Goal: Task Accomplishment & Management: Manage account settings

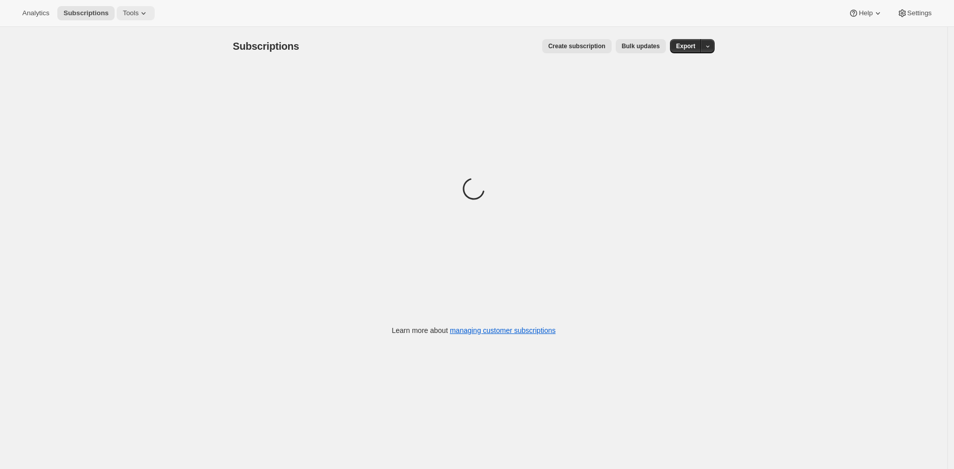
click at [123, 13] on button "Tools" at bounding box center [136, 13] width 38 height 14
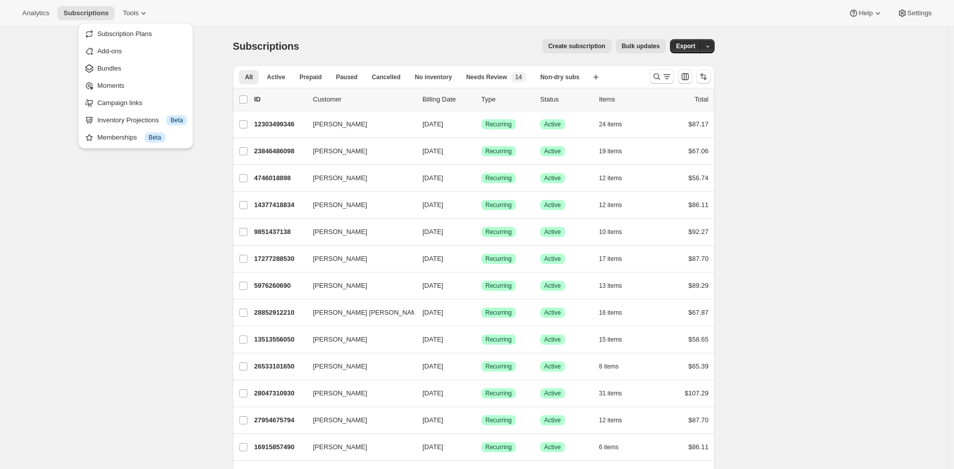
click at [301, 33] on div "Subscriptions. This page is ready Subscriptions Create subscription Bulk update…" at bounding box center [474, 46] width 482 height 39
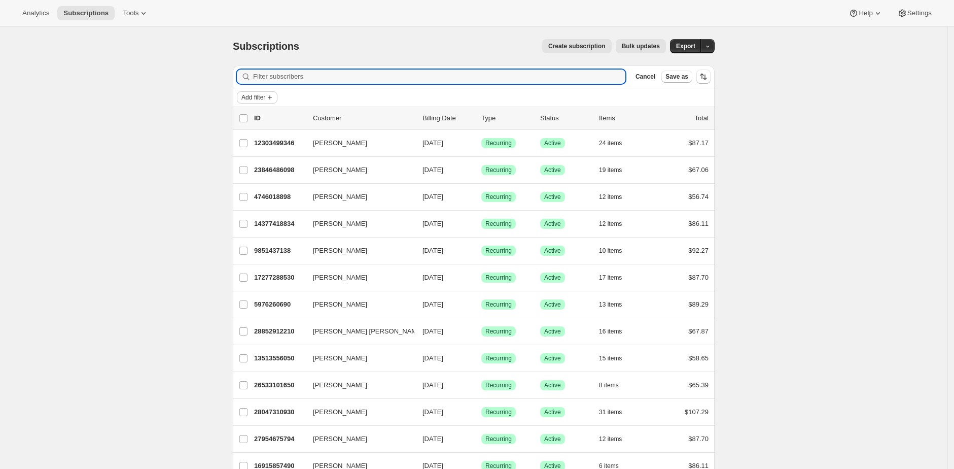
click at [255, 98] on span "Add filter" at bounding box center [254, 97] width 24 height 8
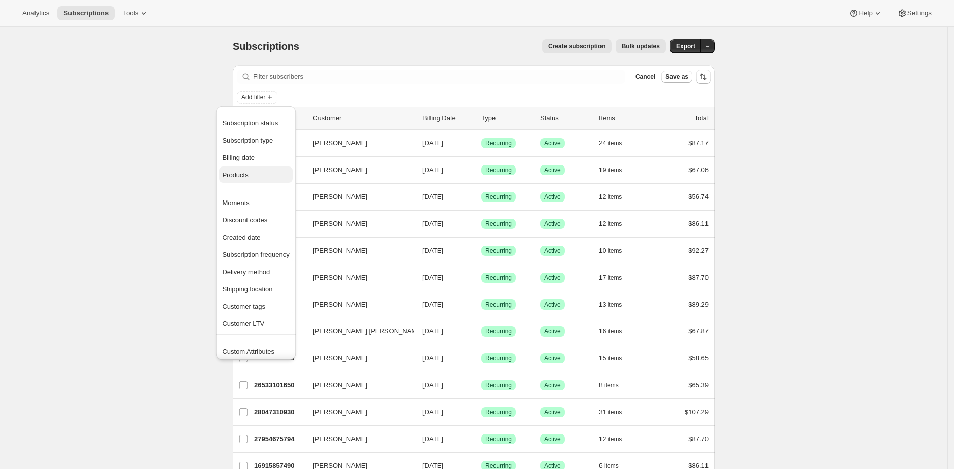
click at [266, 173] on span "Products" at bounding box center [255, 175] width 67 height 10
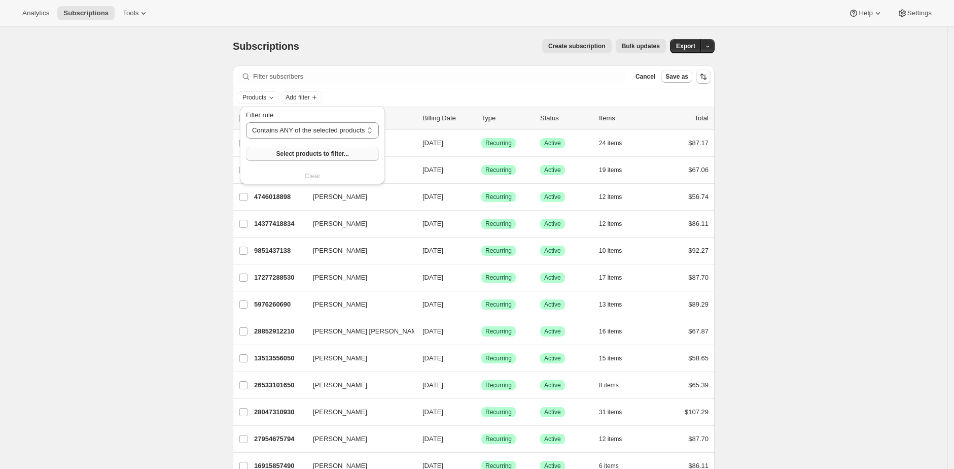
click at [295, 154] on span "Select products to filter..." at bounding box center [312, 154] width 73 height 8
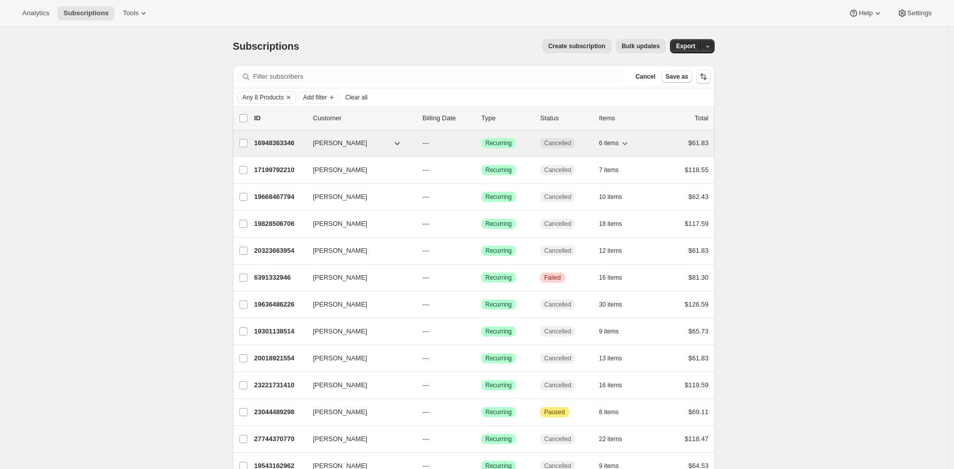
click at [286, 142] on p "16948363346" at bounding box center [279, 143] width 51 height 10
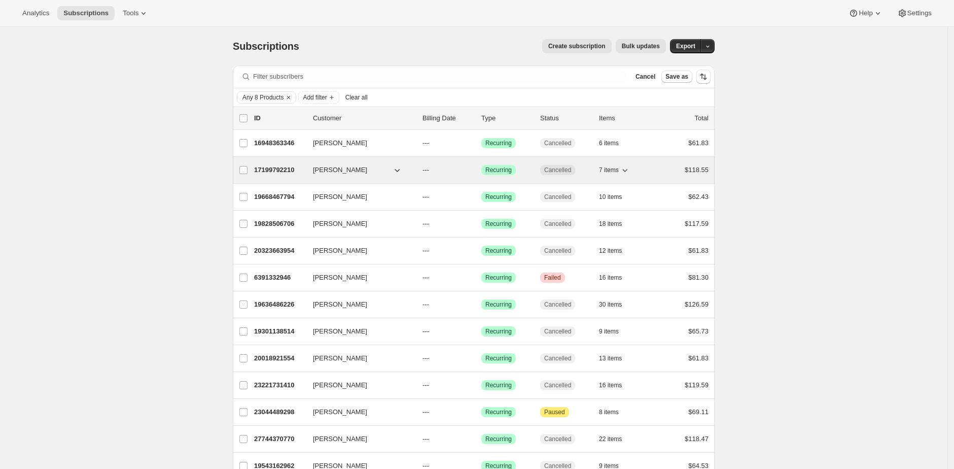
click at [284, 170] on p "17199792210" at bounding box center [279, 170] width 51 height 10
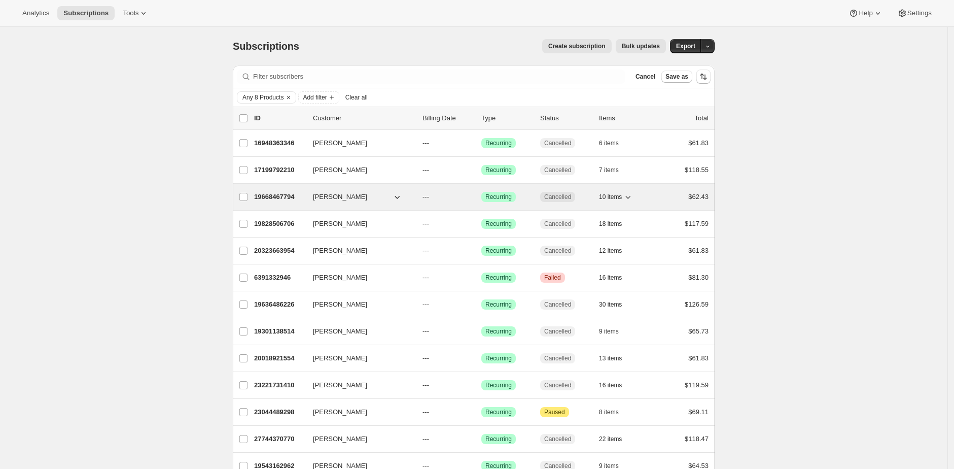
click at [277, 198] on p "19668467794" at bounding box center [279, 197] width 51 height 10
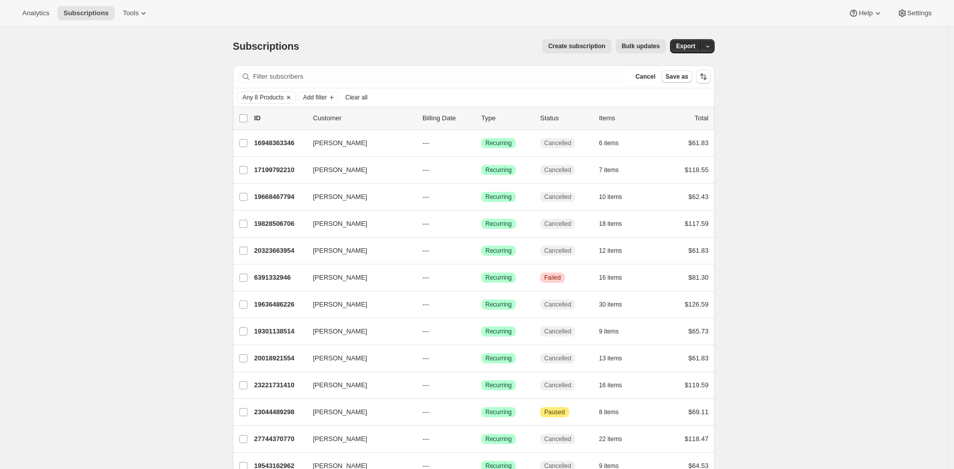
click at [275, 96] on span "Any 8 Products" at bounding box center [263, 97] width 41 height 8
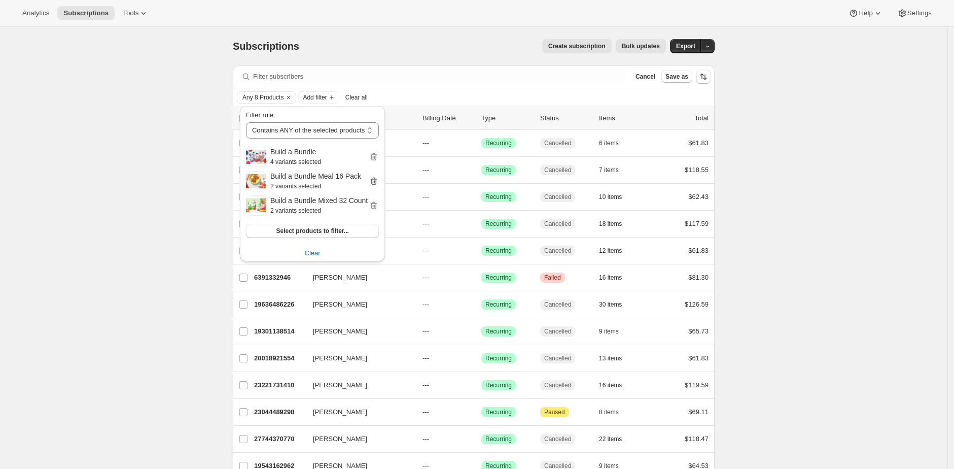
click at [377, 182] on icon "button" at bounding box center [374, 182] width 7 height 8
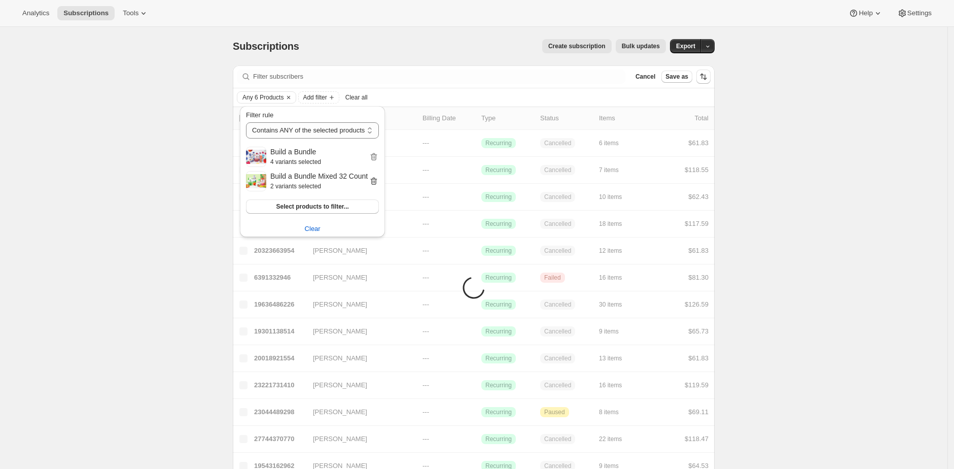
click at [379, 181] on icon "button" at bounding box center [374, 181] width 10 height 10
click at [345, 182] on span "Select products to filter..." at bounding box center [312, 182] width 73 height 8
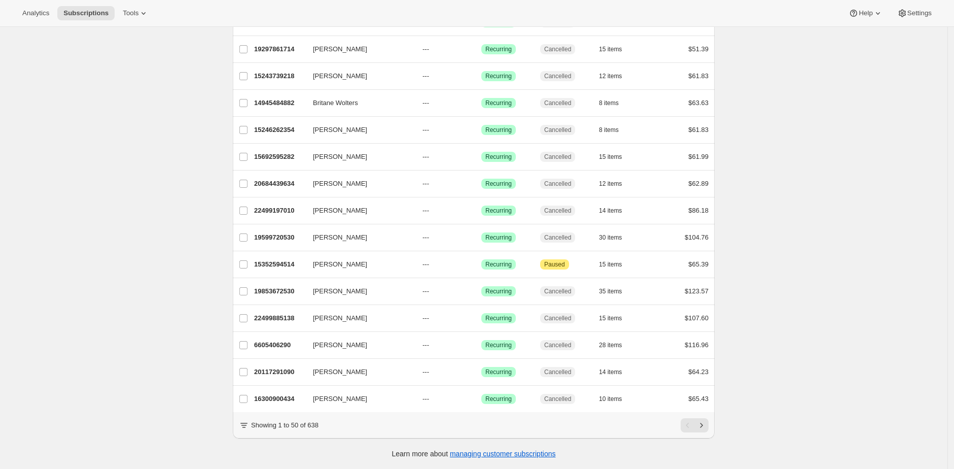
scroll to position [1071, 0]
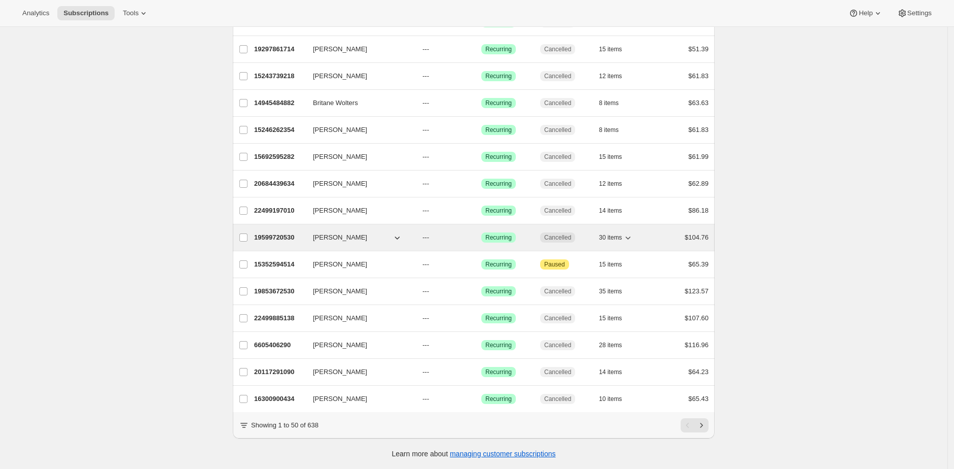
click at [286, 232] on p "19599720530" at bounding box center [279, 237] width 51 height 10
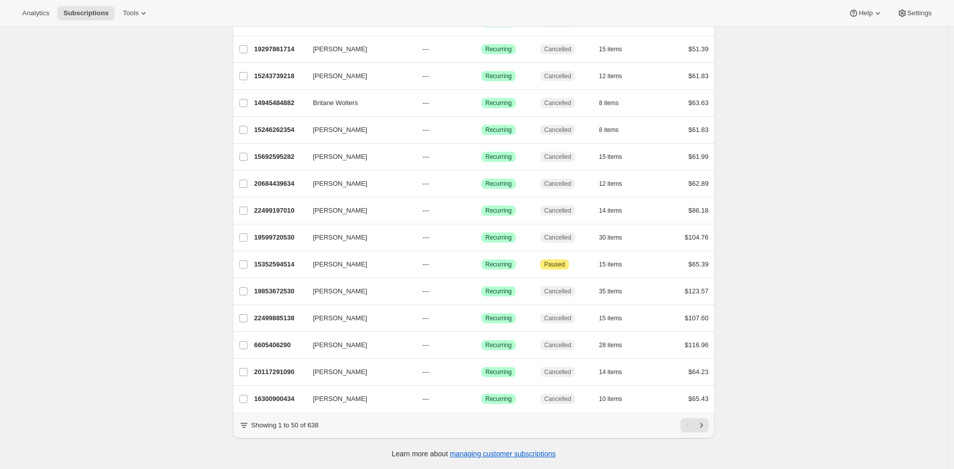
scroll to position [0, 0]
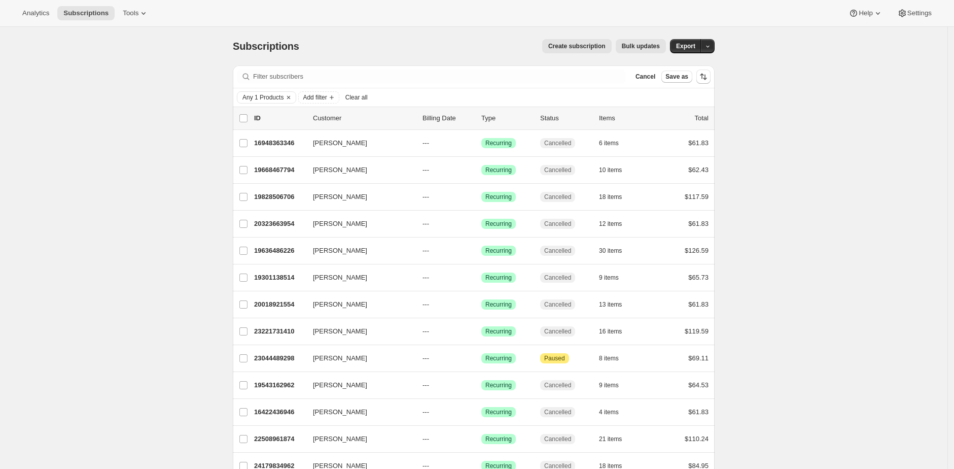
drag, startPoint x: 854, startPoint y: 86, endPoint x: 844, endPoint y: 74, distance: 15.9
click at [694, 46] on span "Export" at bounding box center [685, 46] width 19 height 8
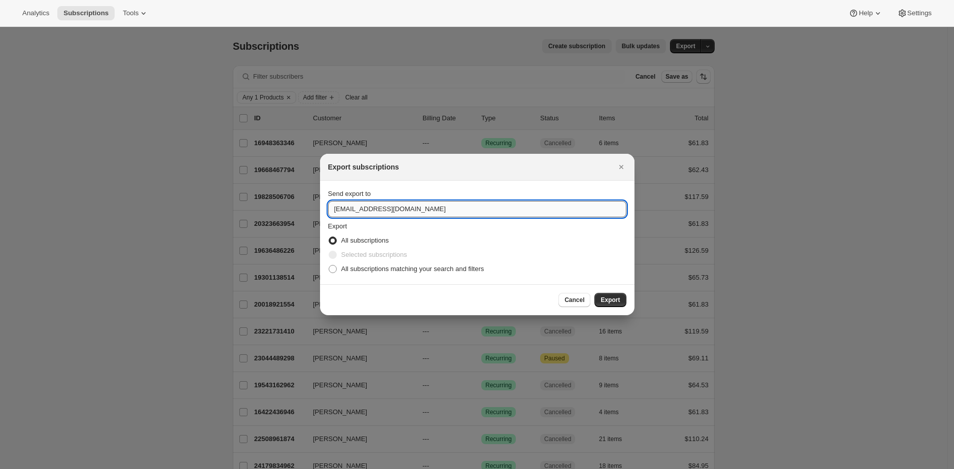
click at [435, 217] on div "Send export to care@uponafarm.com Export All subscriptions Selected subscriptio…" at bounding box center [477, 232] width 298 height 87
type input "brian@awtomic.com"
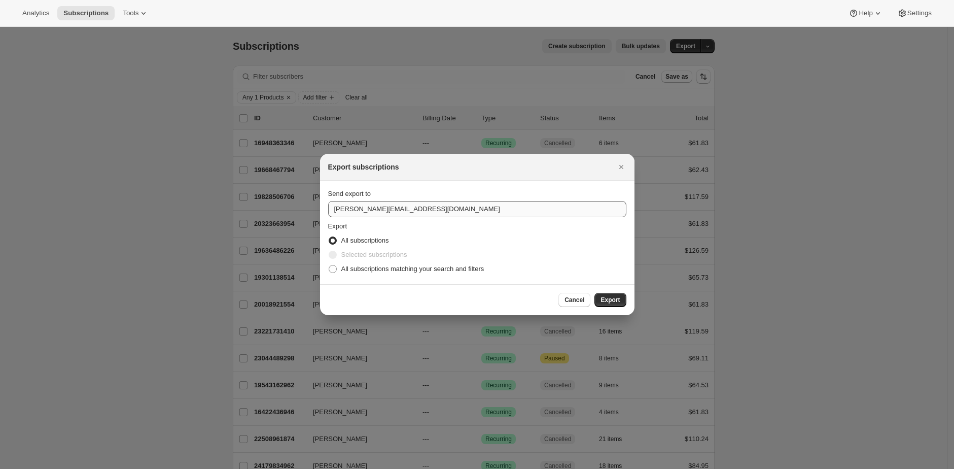
click at [329, 265] on input "All subscriptions matching your search and filters" at bounding box center [329, 265] width 1 height 1
radio input "true"
click at [595, 293] on button "Export" at bounding box center [610, 300] width 31 height 14
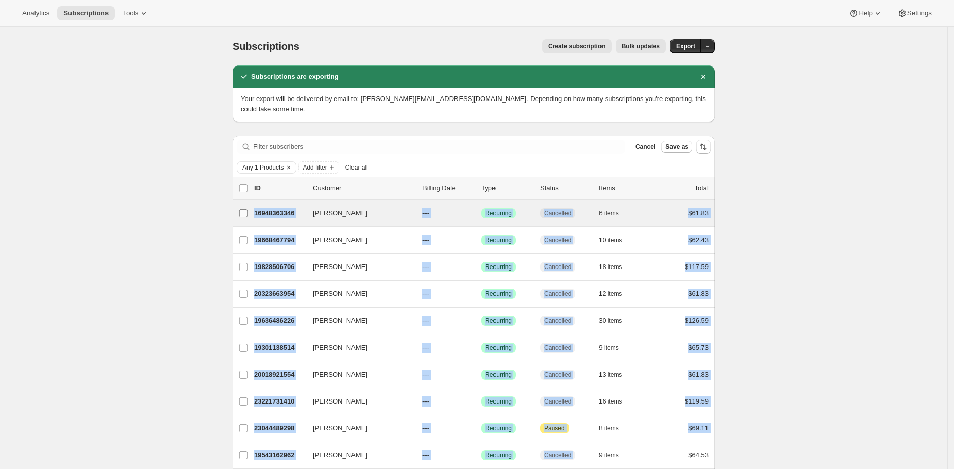
drag, startPoint x: 730, startPoint y: 423, endPoint x: 248, endPoint y: 198, distance: 531.9
copy ul "Brittany Turner 16948363346 Brittany Turner --- Success Recurring Cancelled 6 i…"
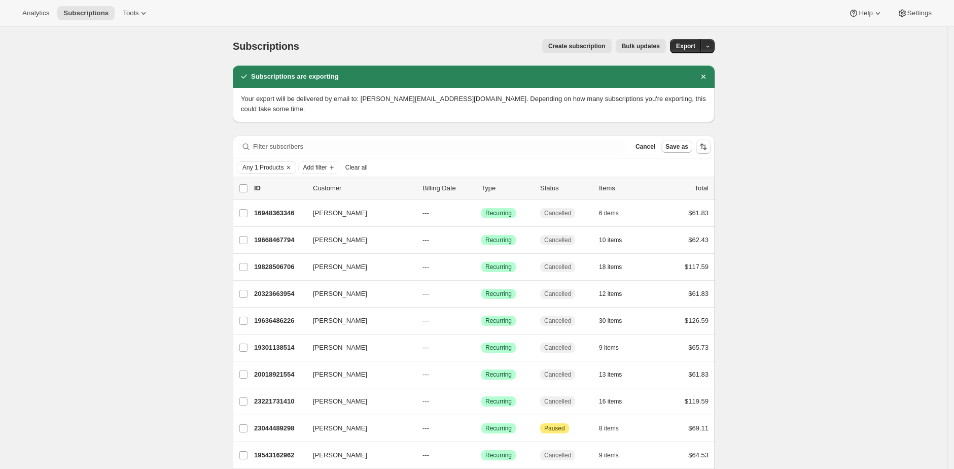
drag, startPoint x: 163, startPoint y: 222, endPoint x: 170, endPoint y: 221, distance: 7.2
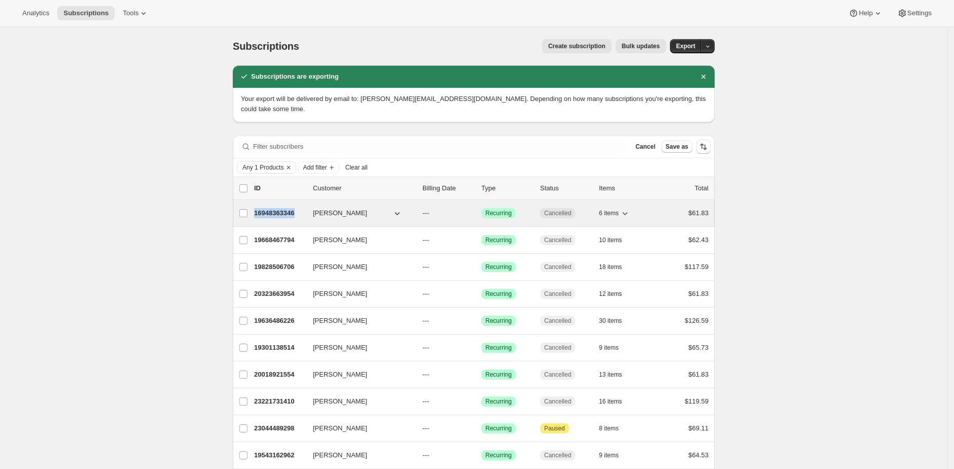
copy p "16948363346"
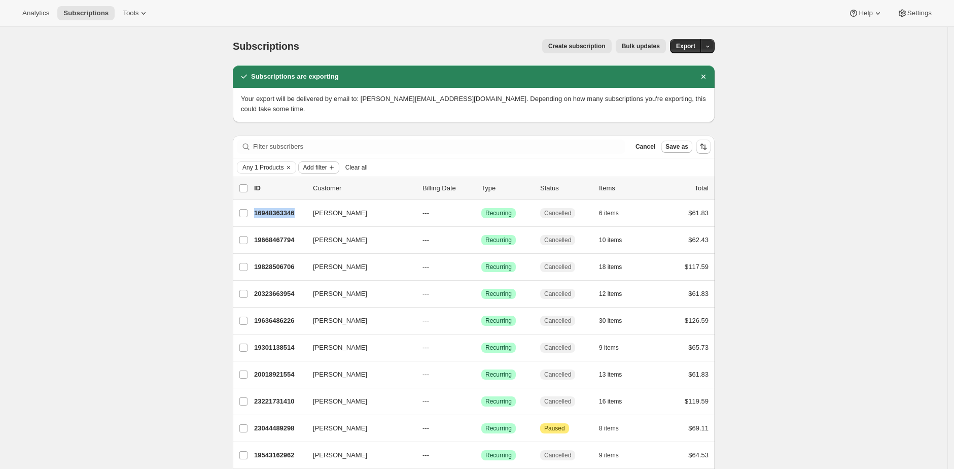
click at [319, 163] on span "Add filter" at bounding box center [315, 167] width 24 height 8
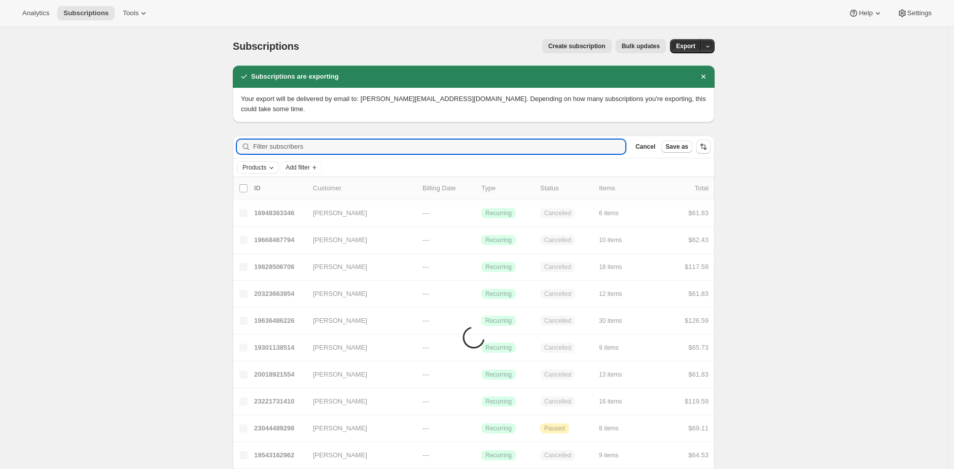
click at [258, 163] on span "Products" at bounding box center [255, 167] width 24 height 8
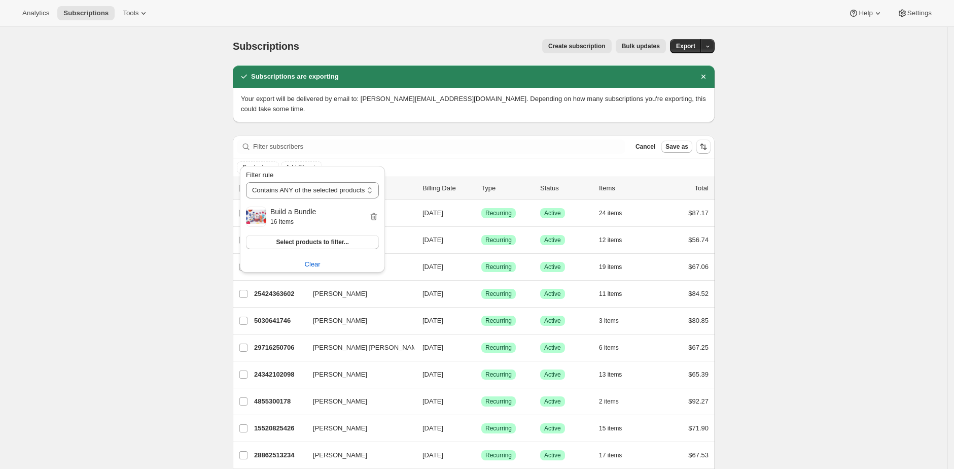
click at [273, 163] on icon "Add filter" at bounding box center [270, 167] width 8 height 8
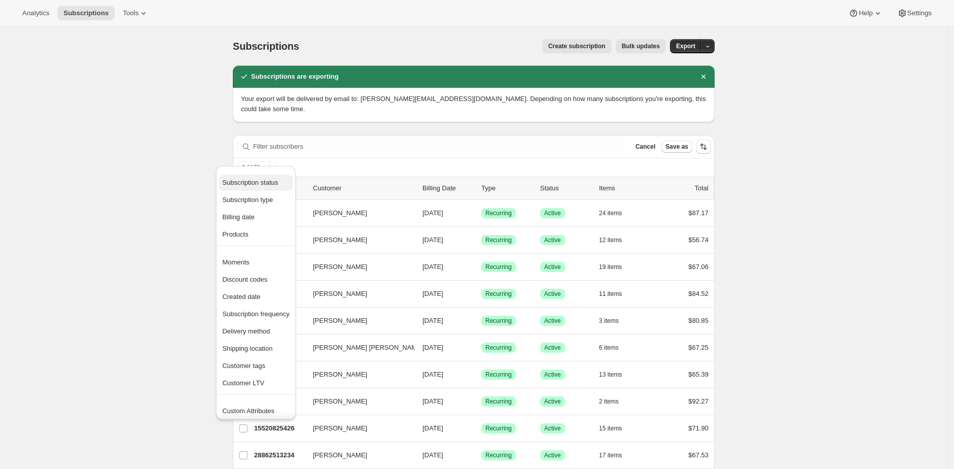
click at [274, 178] on span "Subscription status" at bounding box center [255, 183] width 67 height 10
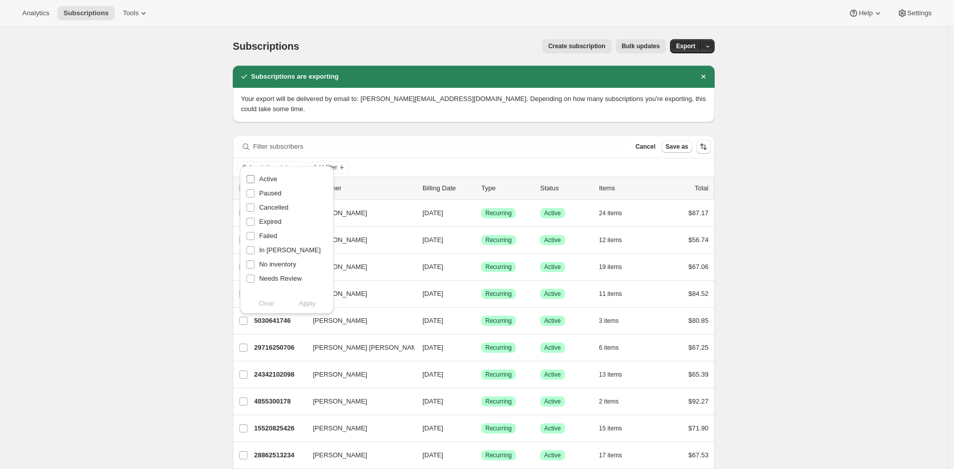
click at [270, 173] on label "Active" at bounding box center [261, 179] width 31 height 14
click at [255, 175] on input "Active" at bounding box center [251, 179] width 8 height 8
checkbox input "true"
drag, startPoint x: 270, startPoint y: 194, endPoint x: 273, endPoint y: 204, distance: 10.6
click at [271, 195] on span "Paused" at bounding box center [270, 193] width 22 height 8
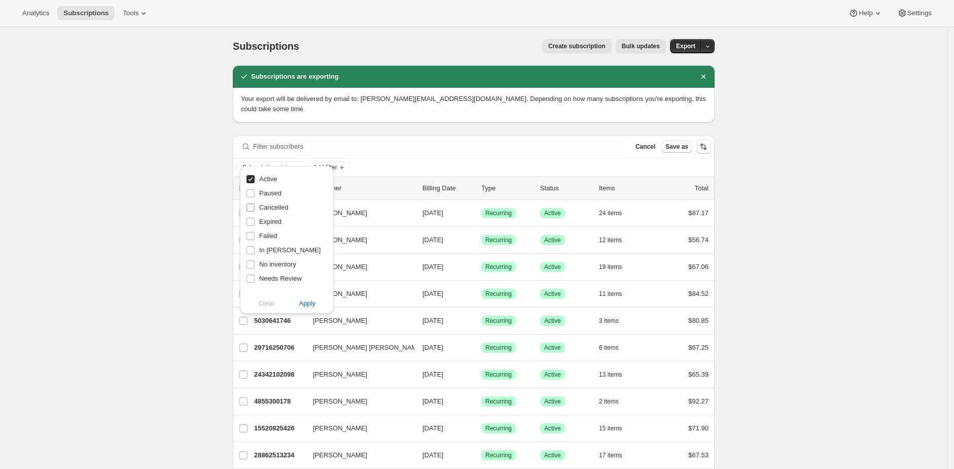
click at [255, 195] on input "Paused" at bounding box center [251, 193] width 8 height 8
checkbox input "true"
click at [274, 212] on span "Cancelled" at bounding box center [273, 207] width 29 height 10
click at [255, 212] on input "Cancelled" at bounding box center [251, 207] width 8 height 8
checkbox input "true"
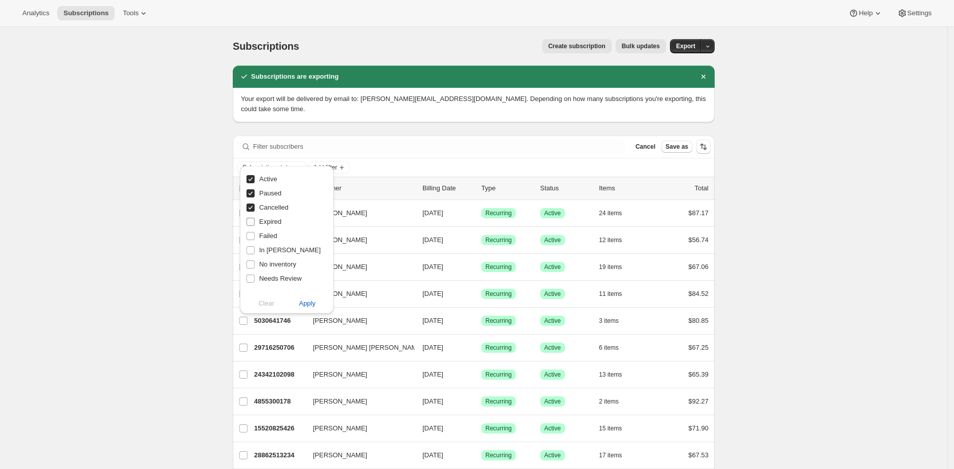
click at [272, 224] on span "Expired" at bounding box center [270, 222] width 22 height 8
click at [255, 224] on input "Expired" at bounding box center [251, 222] width 8 height 8
checkbox input "true"
click at [271, 234] on span "Failed" at bounding box center [268, 236] width 18 height 8
click at [255, 234] on input "Failed" at bounding box center [251, 236] width 8 height 8
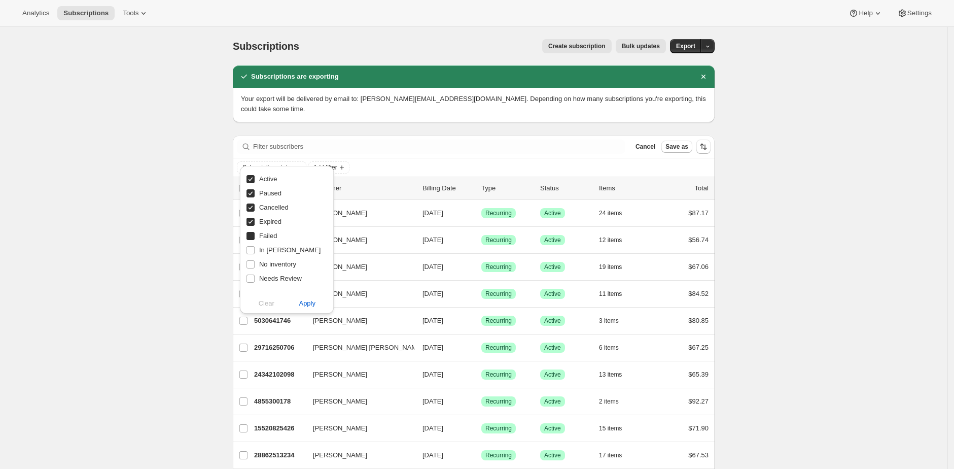
checkbox input "true"
click at [301, 303] on span "Apply" at bounding box center [307, 303] width 17 height 10
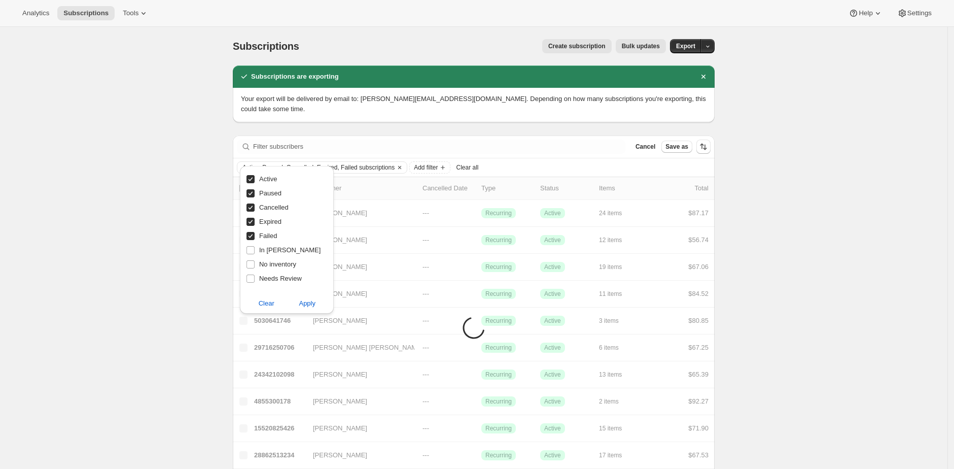
click at [447, 163] on icon "Add filter" at bounding box center [443, 167] width 8 height 8
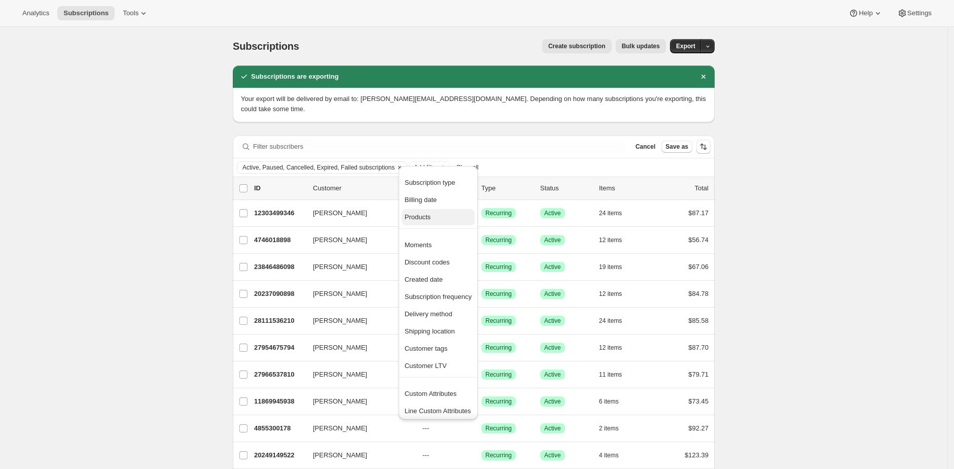
click at [413, 217] on span "Products" at bounding box center [418, 217] width 26 height 8
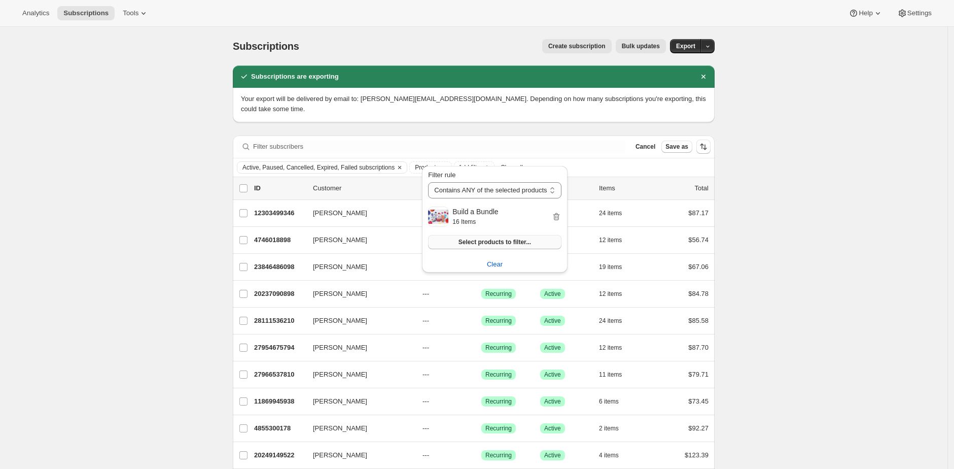
click at [533, 247] on button "Select products to filter..." at bounding box center [494, 242] width 133 height 14
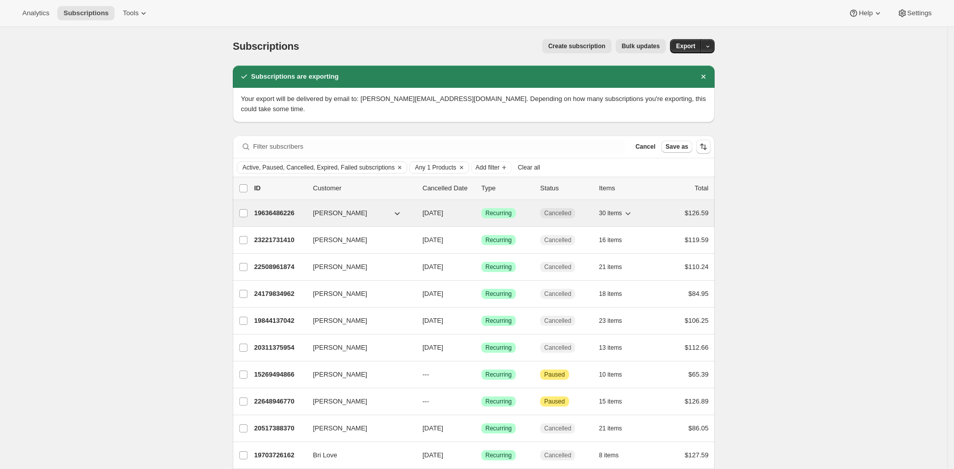
click at [265, 208] on p "19636486226" at bounding box center [279, 213] width 51 height 10
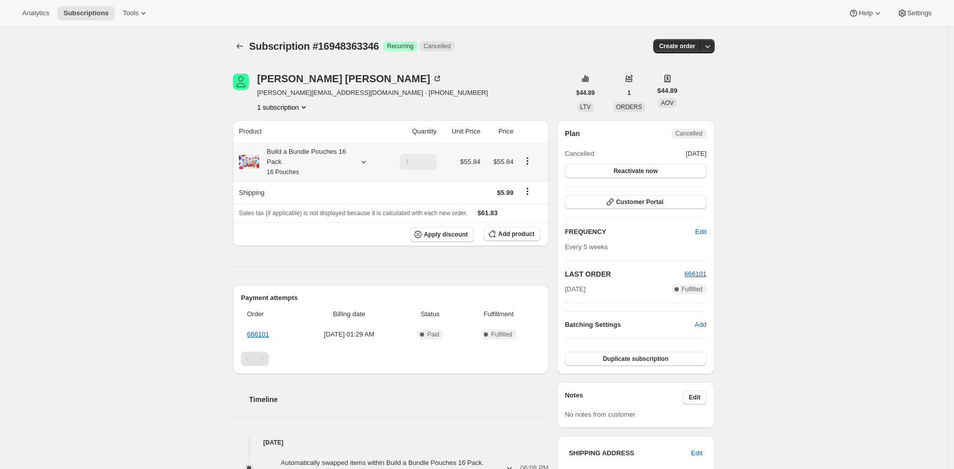
click at [302, 154] on div "Build a Bundle Pouches 16 Pack 16 Pouches" at bounding box center [304, 162] width 91 height 30
click at [144, 242] on div "Subscription #16948363346. This page is ready Subscription #16948363346 Success…" at bounding box center [474, 412] width 948 height 770
click at [312, 159] on div "Build a Bundle Pouches 16 Pack 16 Pouches" at bounding box center [304, 162] width 91 height 30
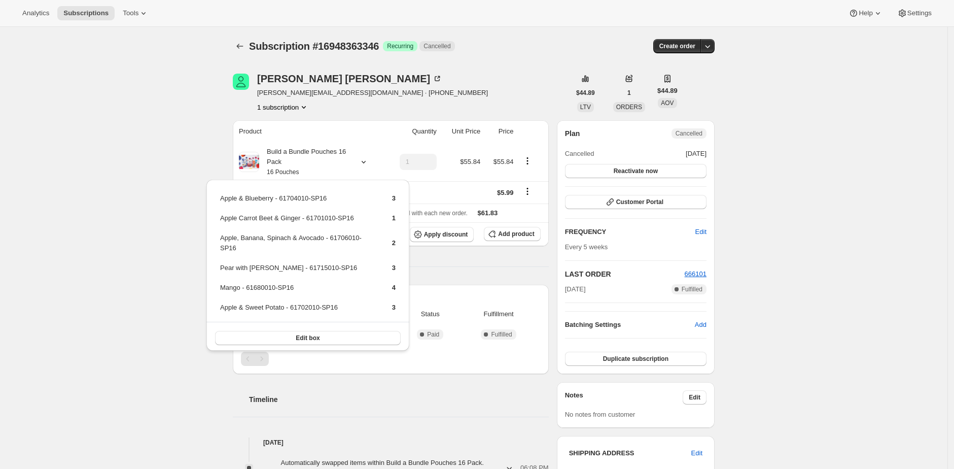
click at [177, 147] on div "Subscription #16948363346. This page is ready Subscription #16948363346 Success…" at bounding box center [474, 412] width 948 height 770
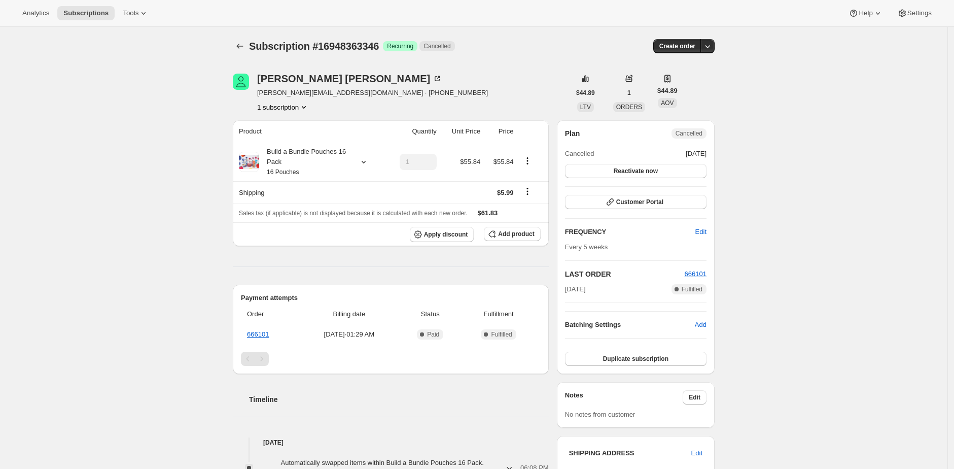
click at [369, 43] on span "Subscription #16948363346" at bounding box center [314, 46] width 130 height 11
copy span "16948363346"
click at [303, 169] on div "Build a Bundle Pouches 16 Pack 16 Pouches" at bounding box center [304, 162] width 91 height 30
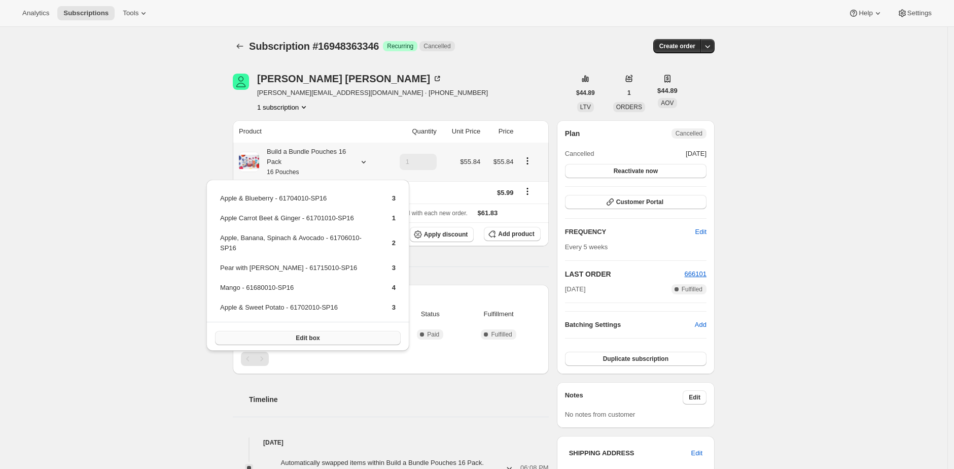
click at [365, 335] on button "Edit box" at bounding box center [308, 338] width 186 height 14
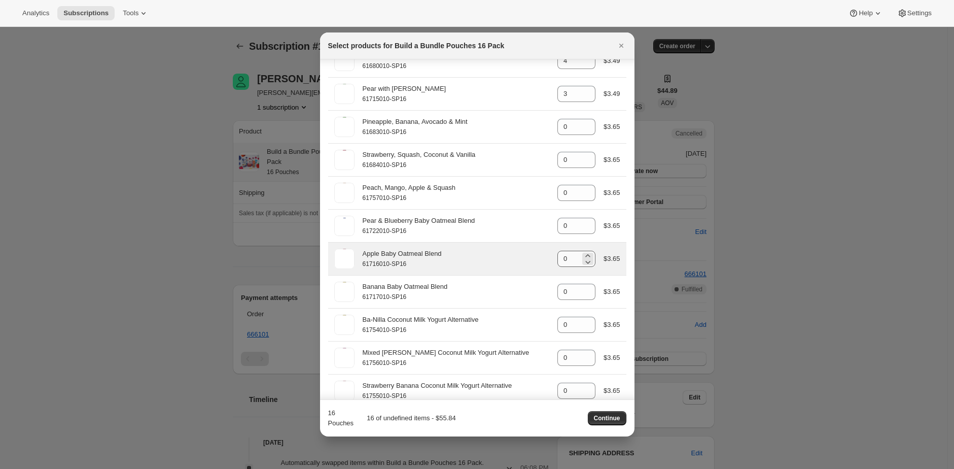
scroll to position [1343, 0]
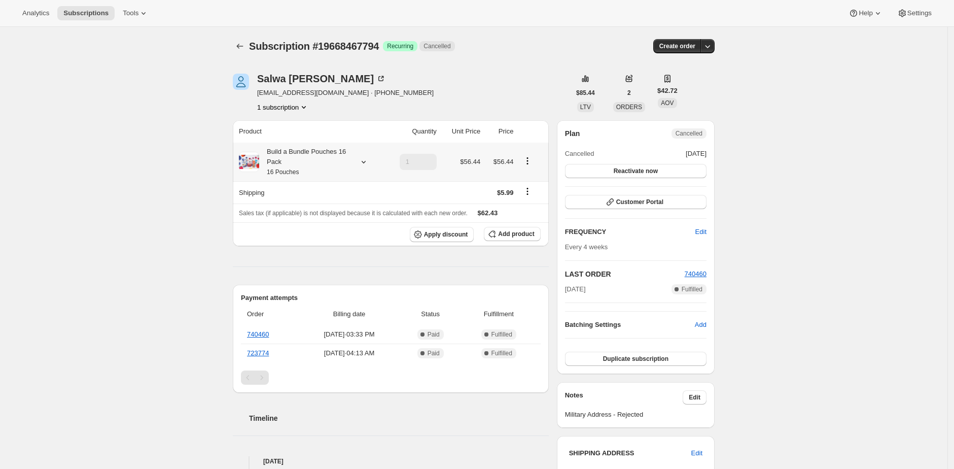
click at [311, 175] on div "Build a Bundle Pouches 16 Pack 16 Pouches" at bounding box center [304, 162] width 91 height 30
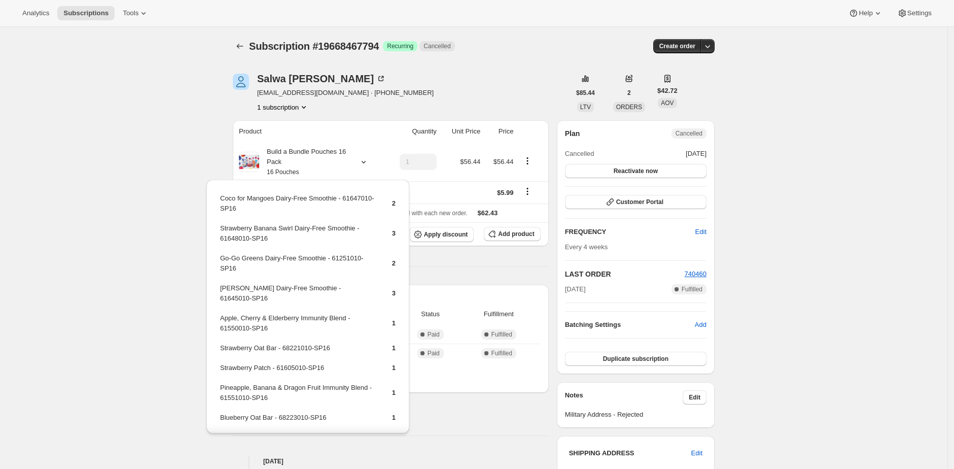
click at [168, 95] on div "Subscription #19668467794. This page is ready Subscription #19668467794 Success…" at bounding box center [474, 455] width 948 height 857
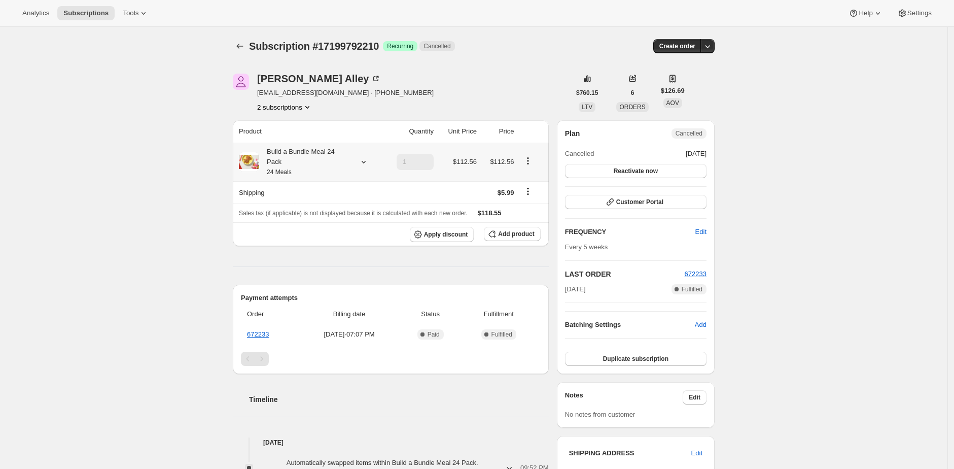
click at [302, 149] on div "Build a Bundle Meal 24 Pack 24 Meals" at bounding box center [304, 162] width 91 height 30
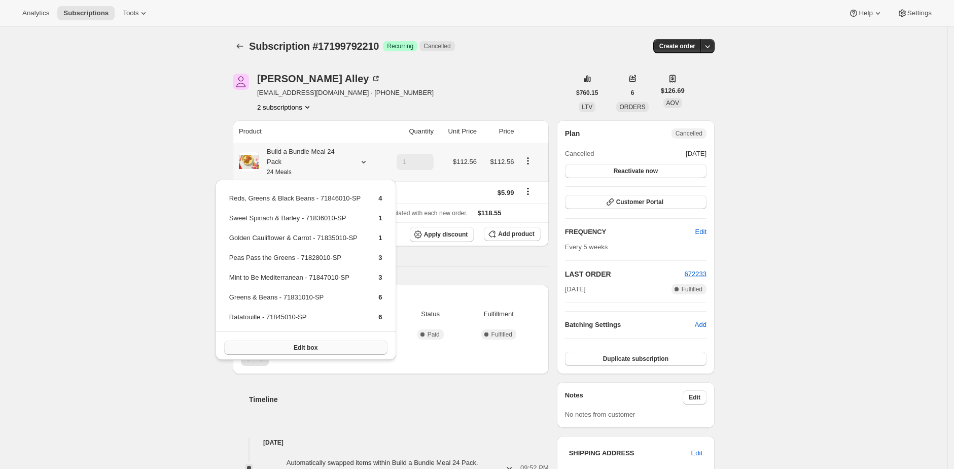
click at [327, 342] on button "Edit box" at bounding box center [305, 347] width 163 height 14
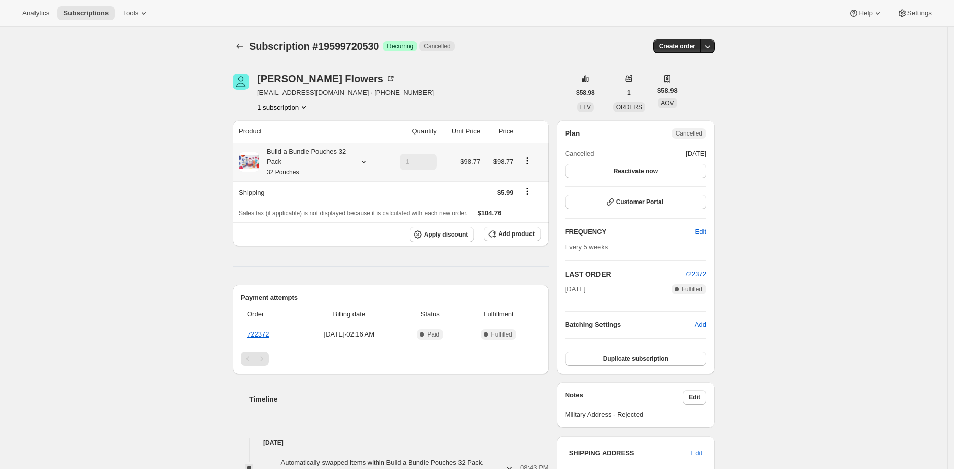
click at [310, 160] on div "Build a Bundle Pouches 32 Pack 32 Pouches" at bounding box center [304, 162] width 91 height 30
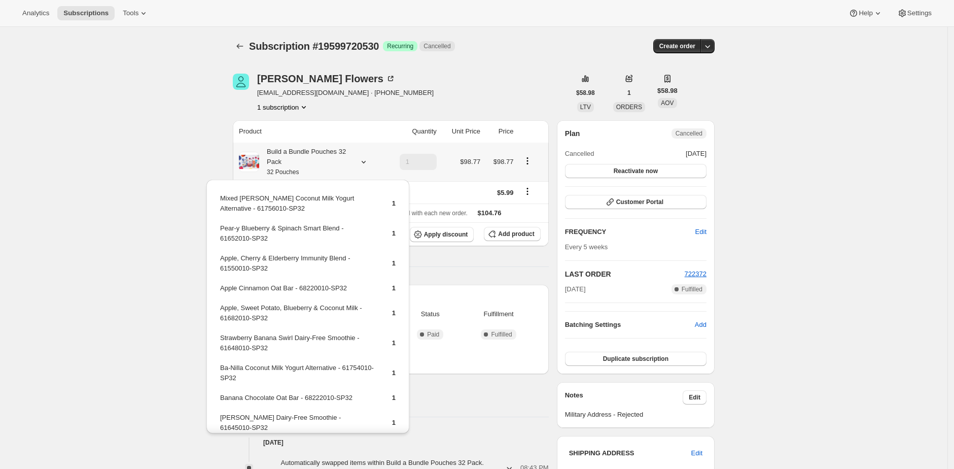
click at [231, 197] on td "Mixed Berry Coconut Milk Yogurt Alternative - 61756010-SP32" at bounding box center [297, 207] width 155 height 29
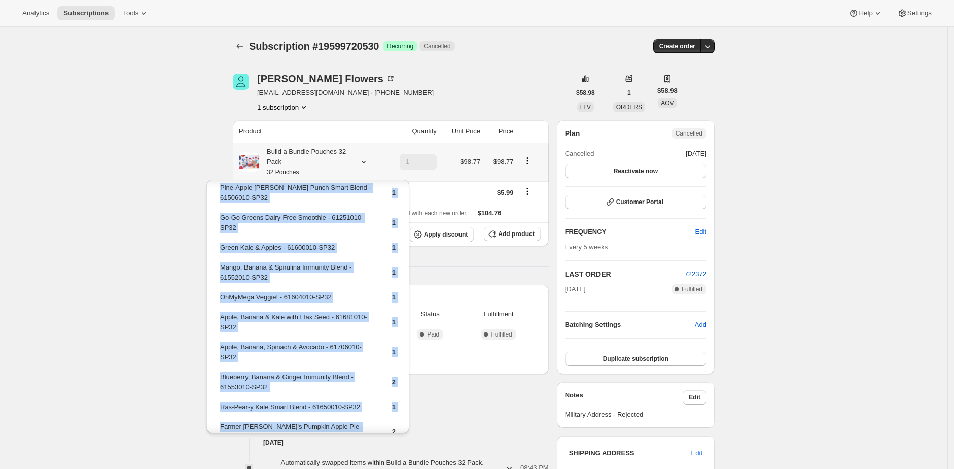
scroll to position [563, 0]
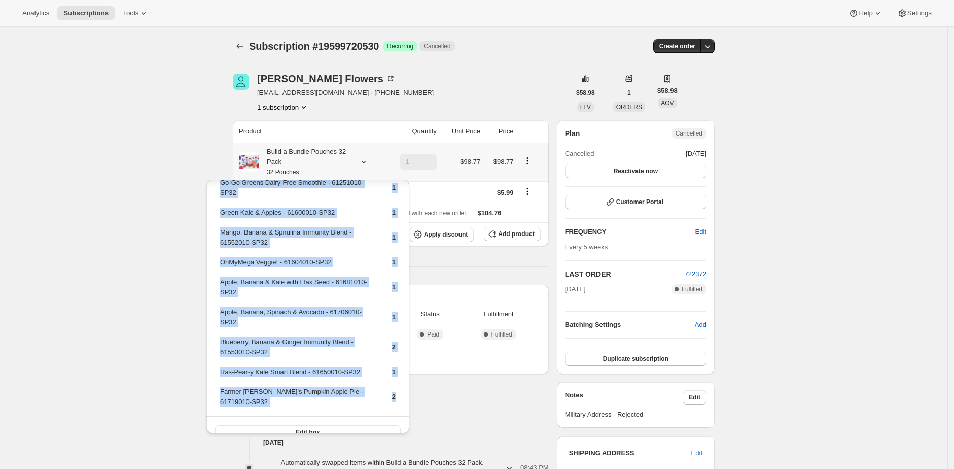
drag, startPoint x: 232, startPoint y: 197, endPoint x: 384, endPoint y: 382, distance: 239.0
click at [384, 382] on tbody "Mixed Berry Coconut Milk Yogurt Alternative - 61756010-SP32 1 Pear-y Blueberry …" at bounding box center [308, 22] width 177 height 785
copy tbody "Mixed Berry Coconut Milk Yogurt Alternative - 61756010-SP32 1 Pear-y Blueberry …"
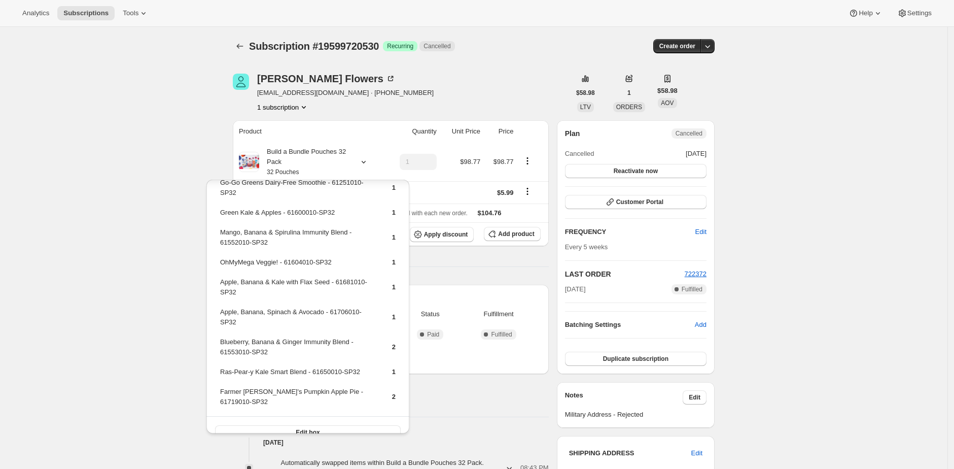
click at [357, 50] on span "Subscription #19599720530" at bounding box center [314, 46] width 130 height 11
click at [358, 48] on span "Subscription #19599720530" at bounding box center [314, 46] width 130 height 11
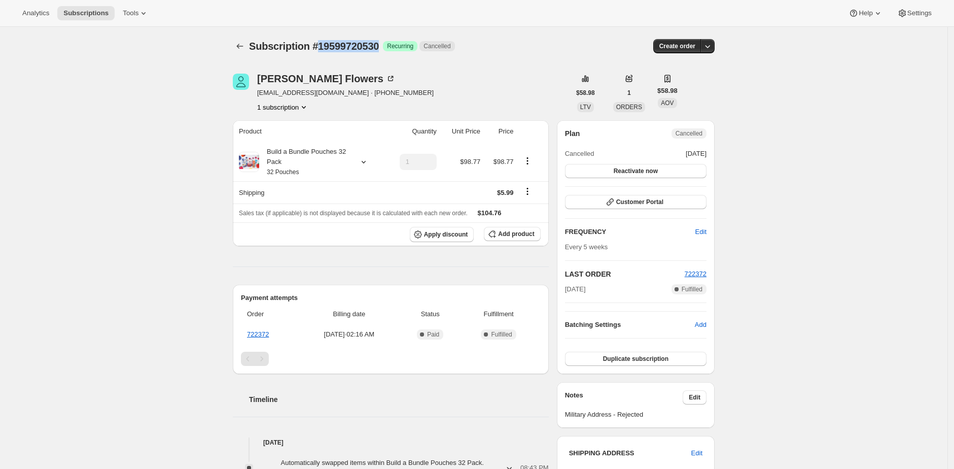
copy span "19599720530"
click at [289, 164] on div "Build a Bundle Pouches 32 Pack 32 Pouches" at bounding box center [304, 162] width 91 height 30
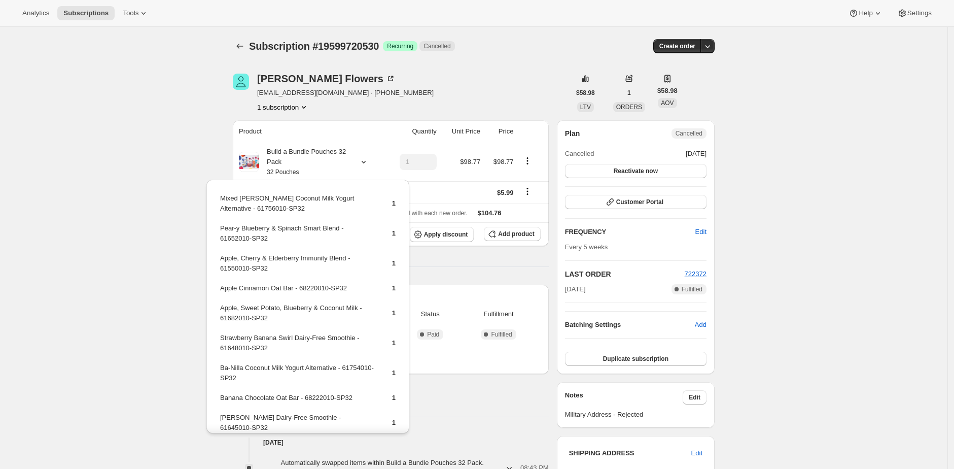
click at [193, 143] on div "Subscription #19599720530. This page is ready Subscription #19599720530 Success…" at bounding box center [474, 429] width 948 height 805
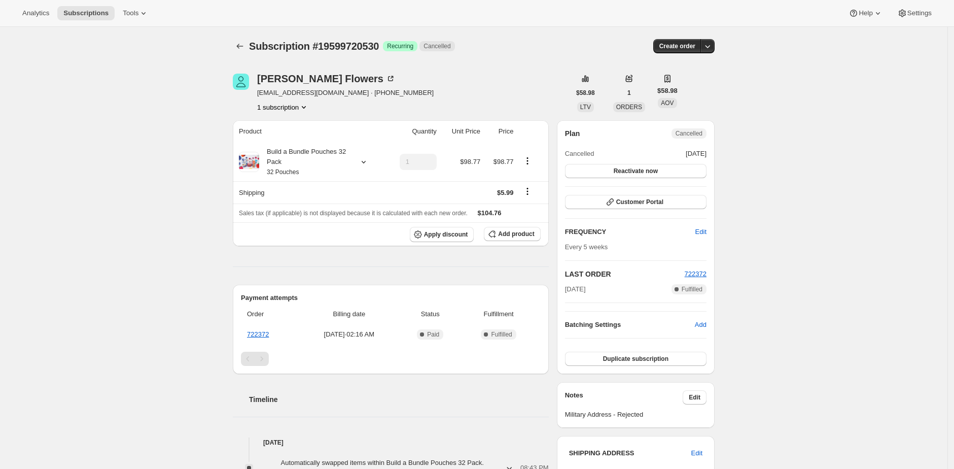
click at [192, 143] on div "Subscription #19599720530. This page is ready Subscription #19599720530 Success…" at bounding box center [474, 429] width 948 height 805
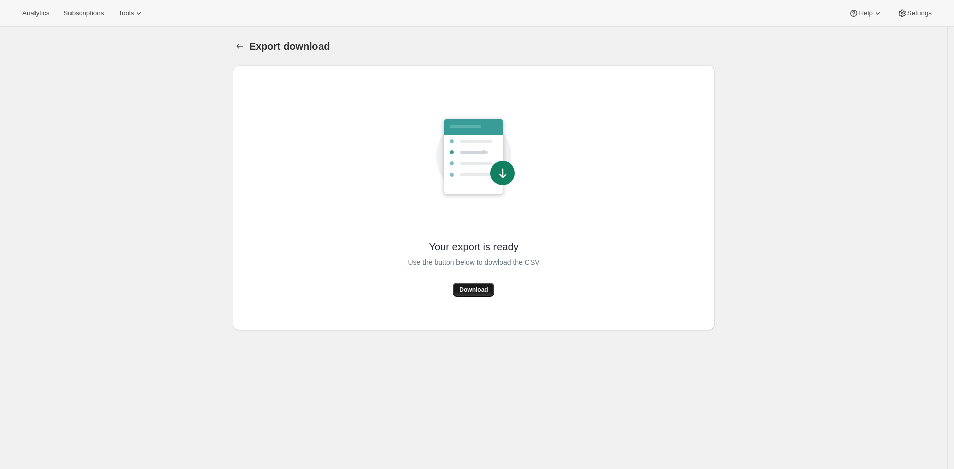
click at [480, 292] on span "Download" at bounding box center [473, 290] width 29 height 8
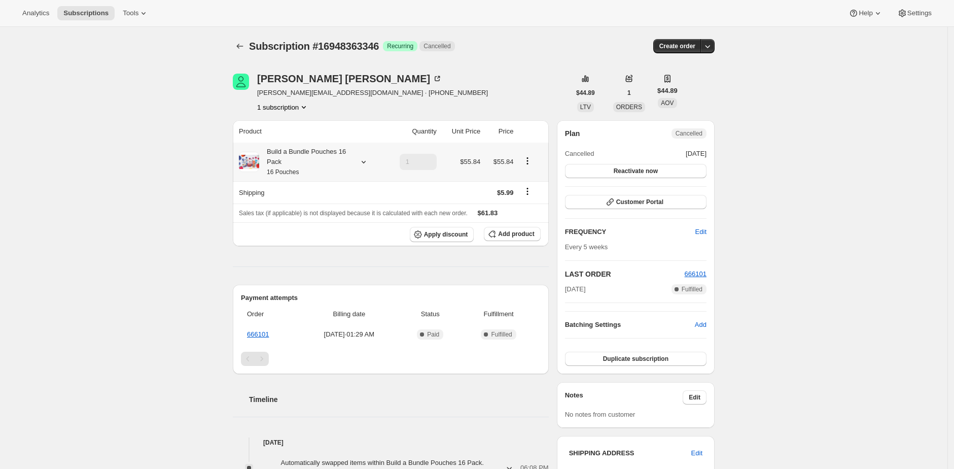
click at [342, 164] on div "Build a Bundle Pouches 16 Pack 16 Pouches" at bounding box center [304, 162] width 91 height 30
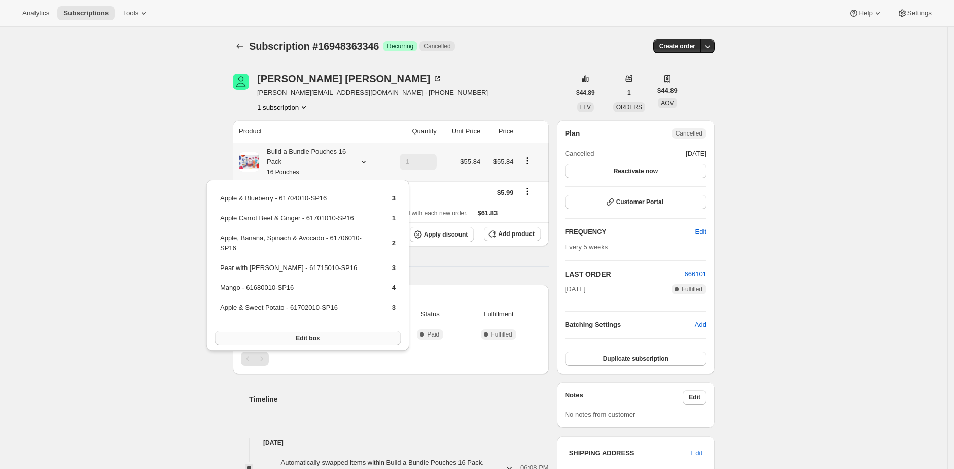
click at [353, 336] on button "Edit box" at bounding box center [308, 338] width 186 height 14
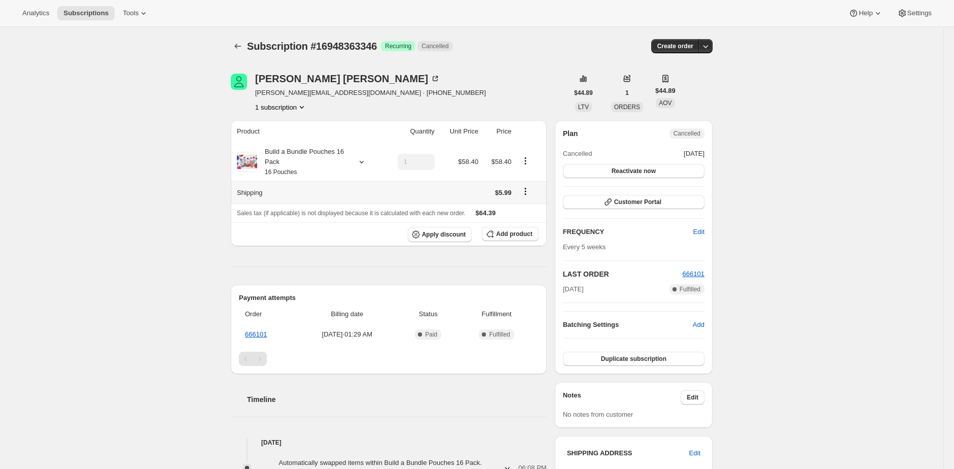
click at [318, 172] on div "Build a Bundle Pouches 16 Pack 16 Pouches" at bounding box center [302, 162] width 91 height 30
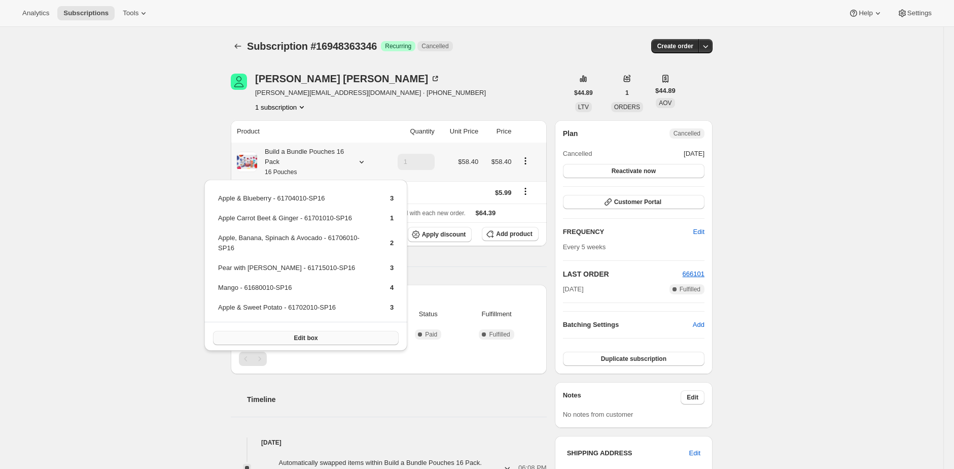
click at [336, 336] on button "Edit box" at bounding box center [306, 338] width 186 height 14
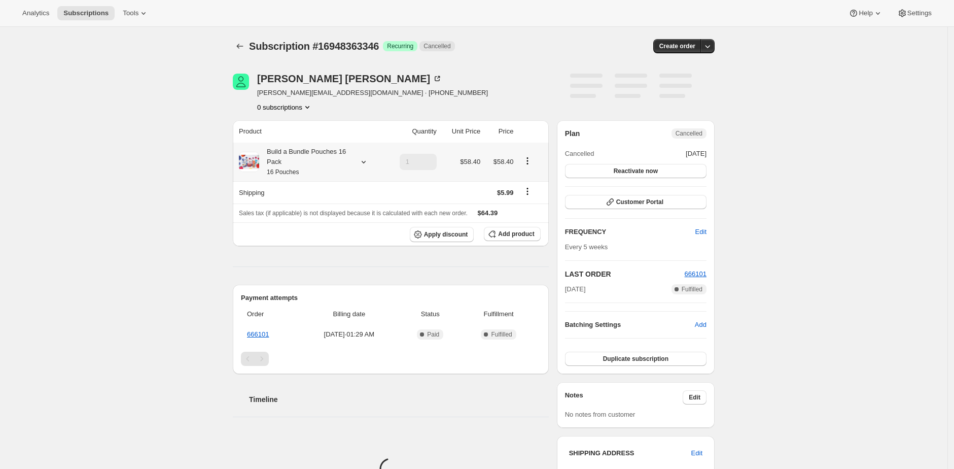
click at [294, 165] on div "Build a Bundle Pouches 16 Pack 16 Pouches" at bounding box center [304, 162] width 91 height 30
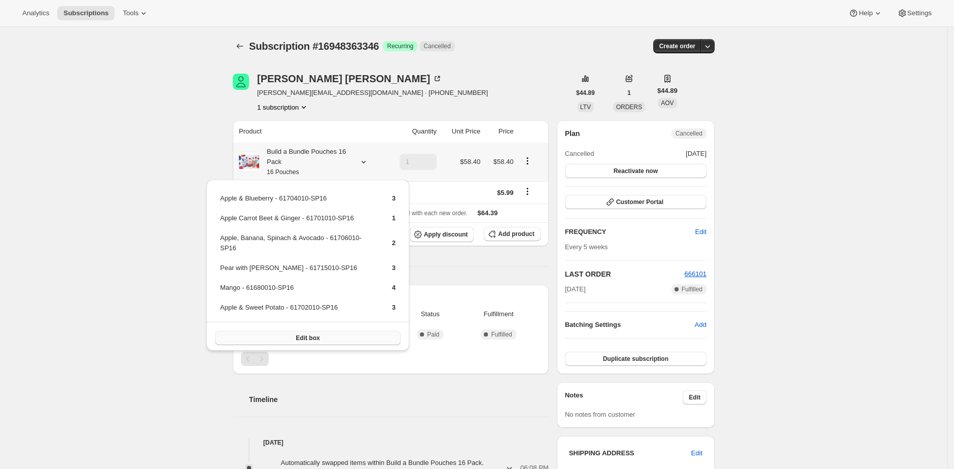
click at [350, 334] on button "Edit box" at bounding box center [308, 338] width 186 height 14
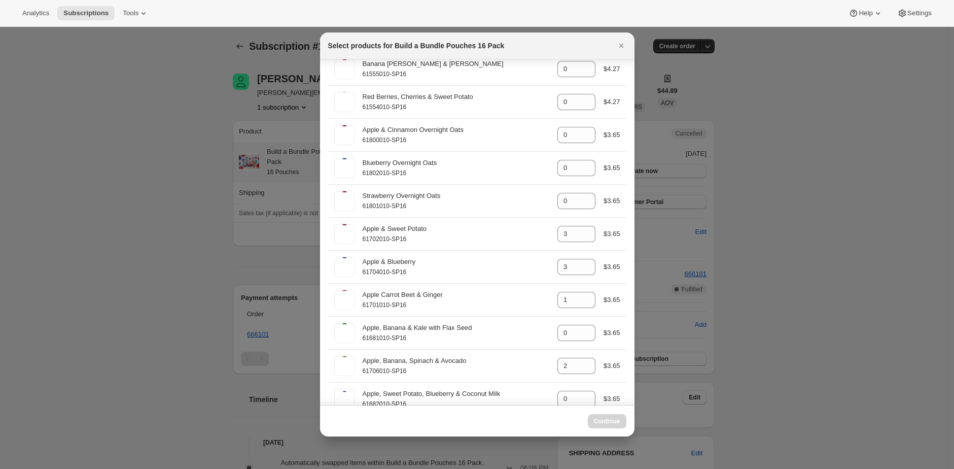
scroll to position [943, 0]
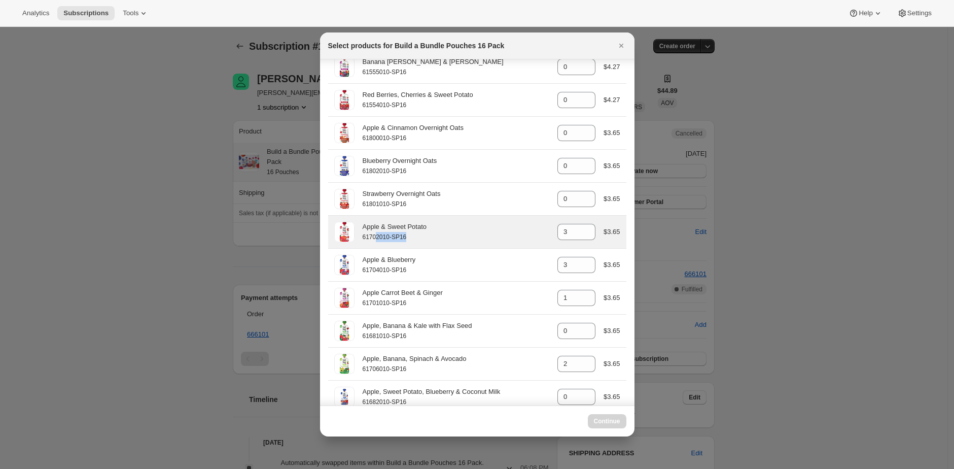
drag, startPoint x: 412, startPoint y: 238, endPoint x: 371, endPoint y: 238, distance: 40.6
click at [374, 239] on div "61702010-SP16" at bounding box center [456, 237] width 187 height 10
click at [374, 229] on div "Apple & Sweet Potato" at bounding box center [456, 227] width 187 height 10
drag, startPoint x: 374, startPoint y: 229, endPoint x: 415, endPoint y: 229, distance: 41.1
click at [415, 229] on div "Apple & Sweet Potato" at bounding box center [456, 227] width 187 height 10
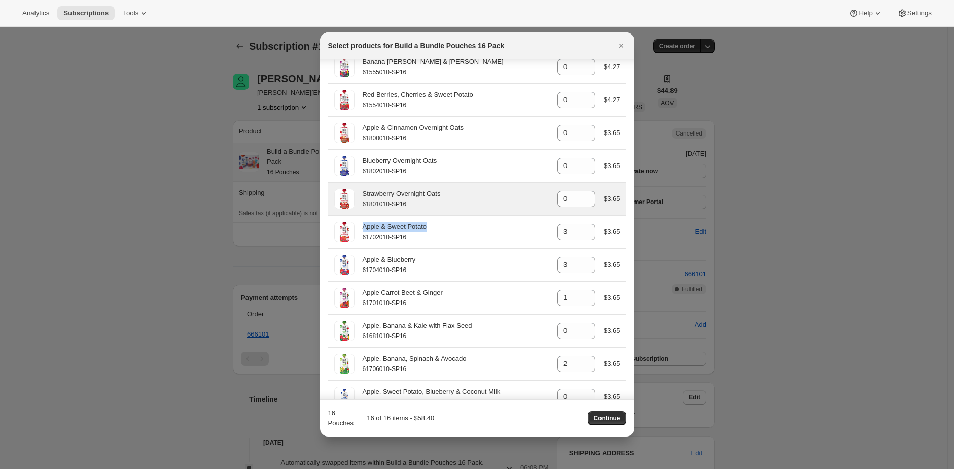
copy div "Apple & Sweet Potato"
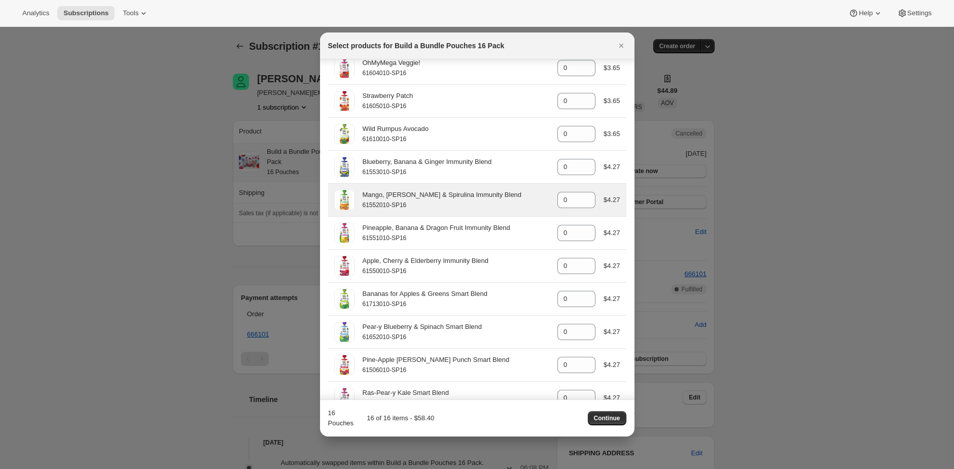
scroll to position [0, 0]
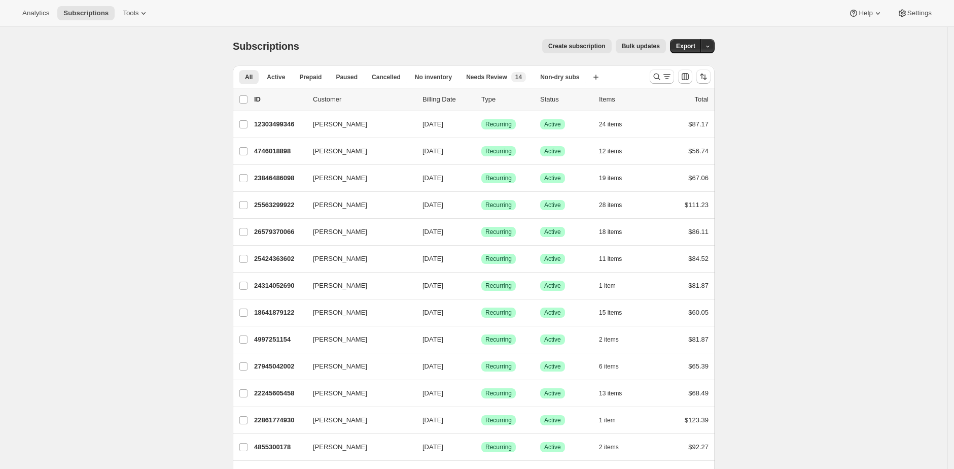
click at [394, 45] on div "Create subscription Bulk updates" at bounding box center [489, 46] width 355 height 14
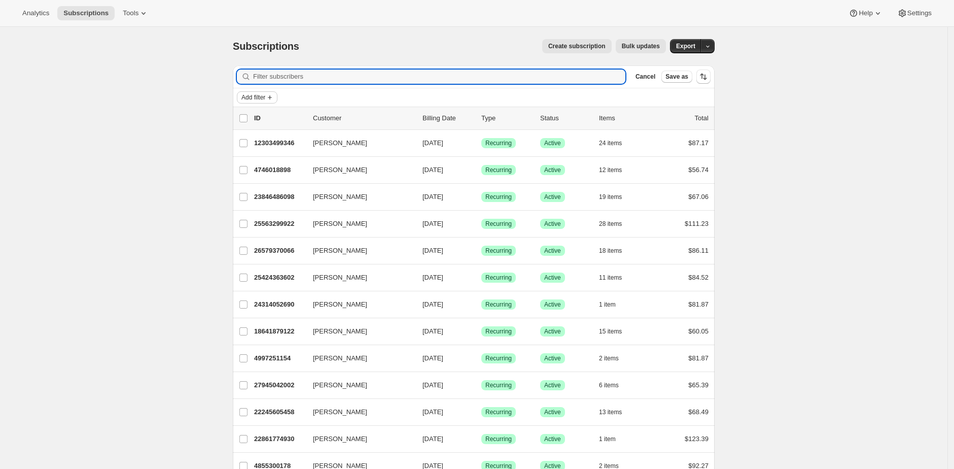
click at [264, 95] on span "Add filter" at bounding box center [254, 97] width 24 height 8
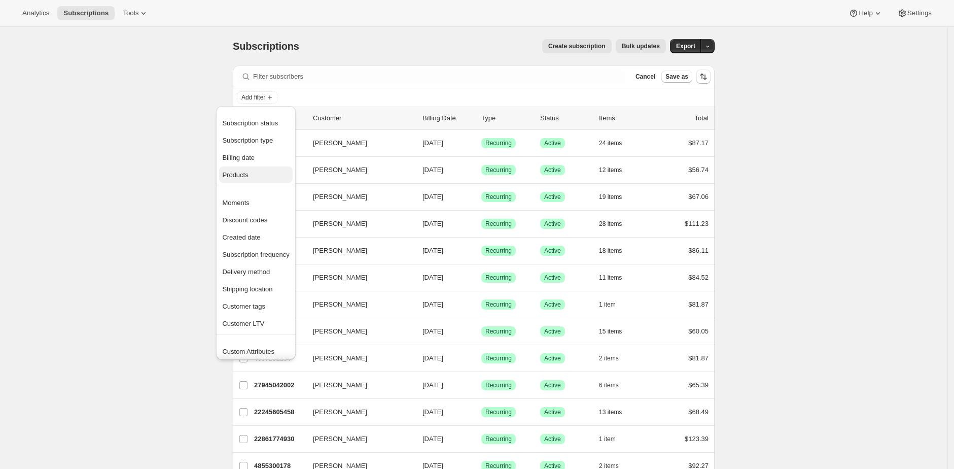
click at [279, 170] on span "Products" at bounding box center [255, 175] width 67 height 10
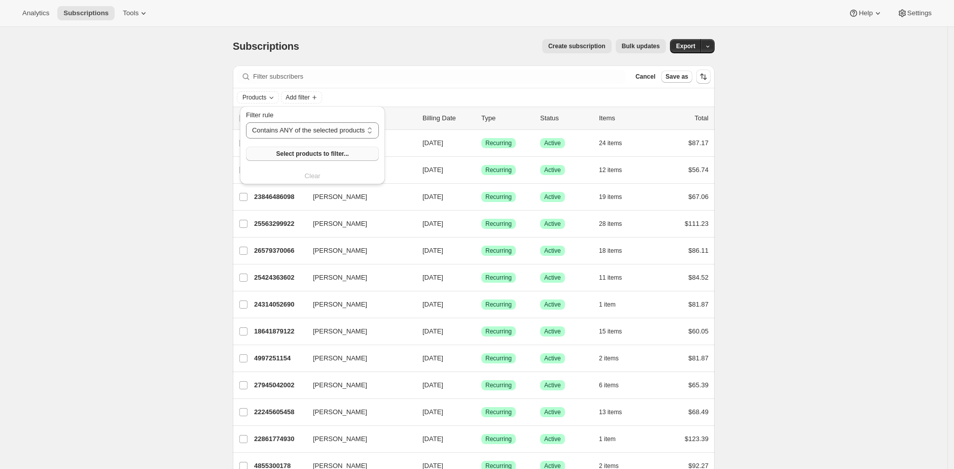
click at [283, 157] on span "Select products to filter..." at bounding box center [312, 154] width 73 height 8
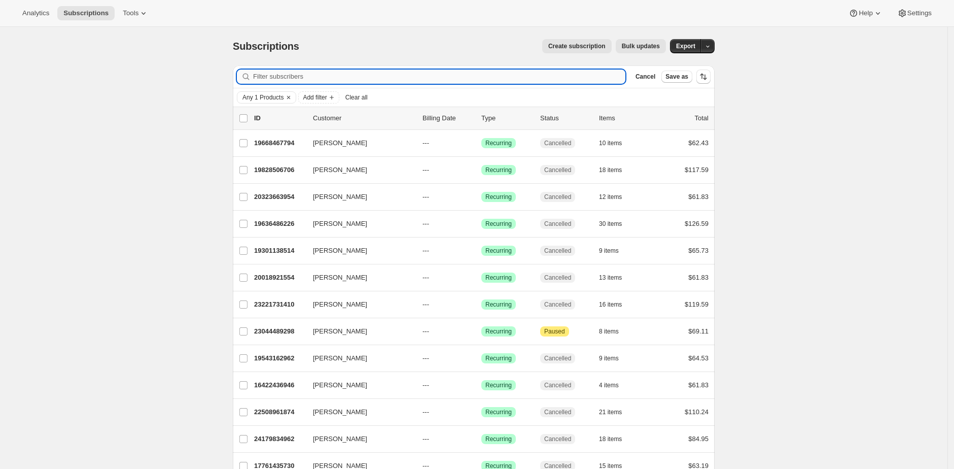
click at [380, 75] on input "Filter subscribers" at bounding box center [439, 77] width 372 height 14
paste input "16948363346"
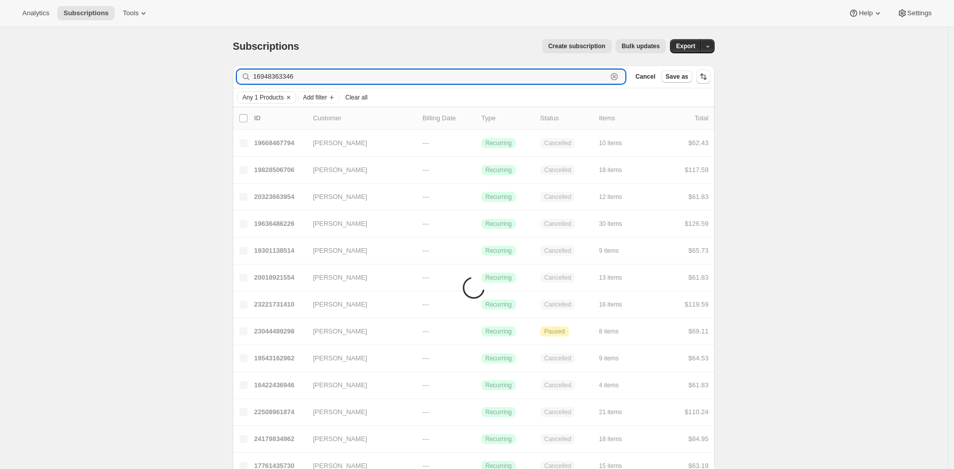
type input "16948363346"
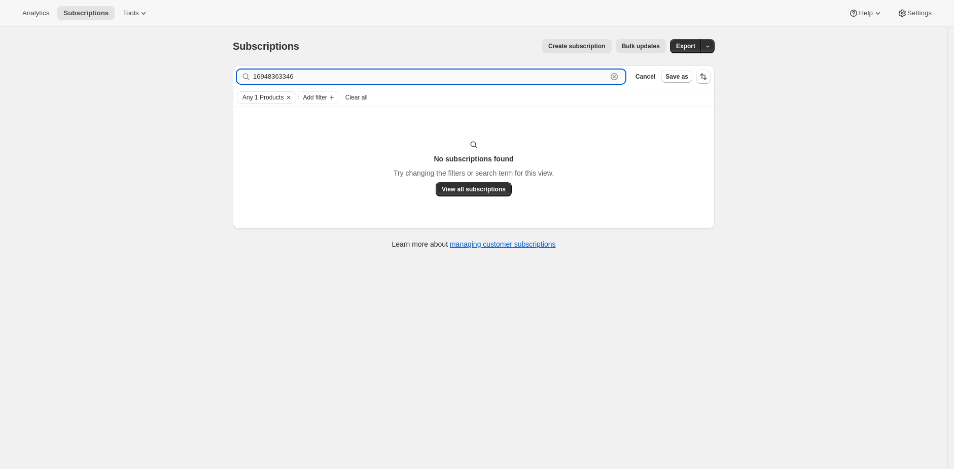
click at [312, 82] on input "16948363346" at bounding box center [430, 77] width 354 height 14
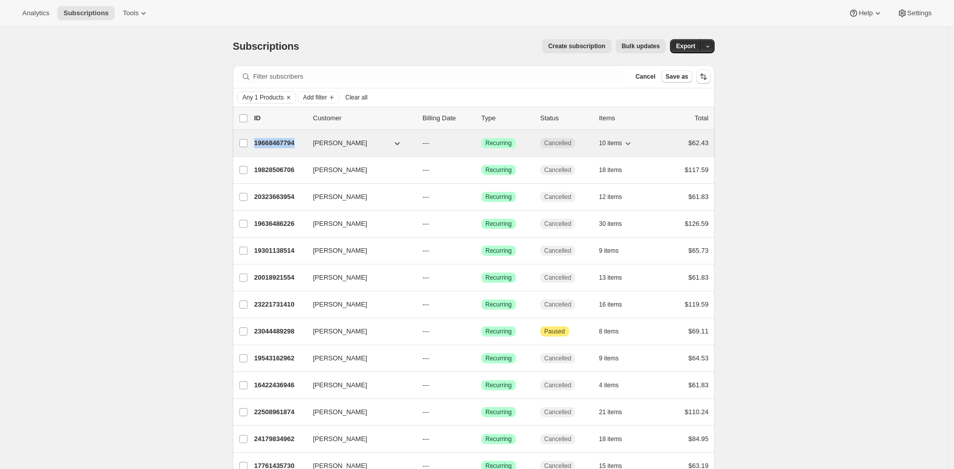
copy p "19668467794"
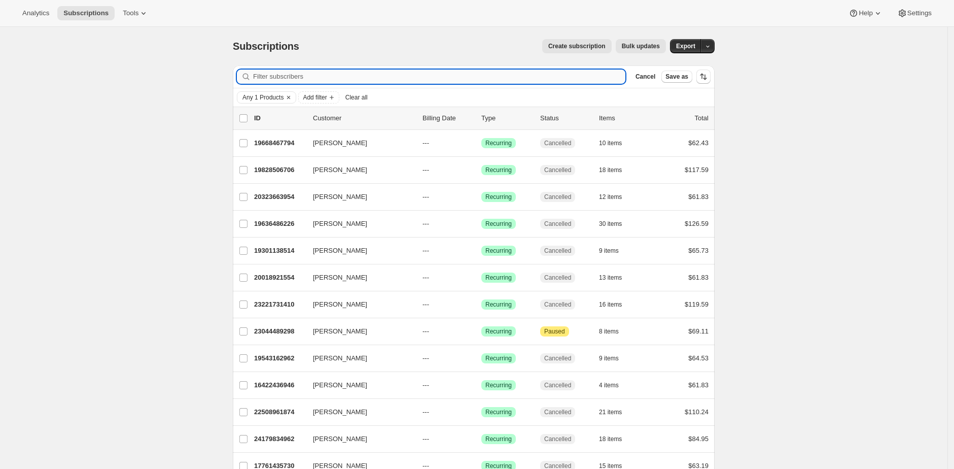
click at [337, 73] on input "Filter subscribers" at bounding box center [439, 77] width 372 height 14
paste input "19668467794"
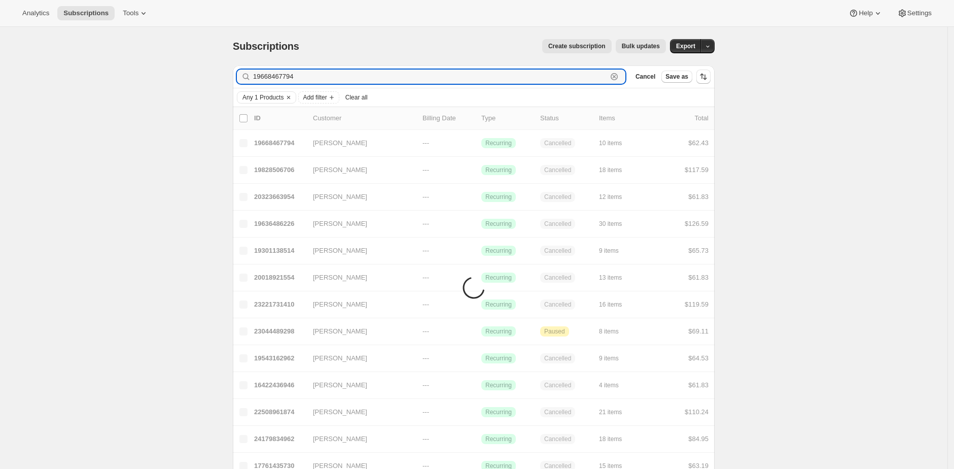
type input "19668467794"
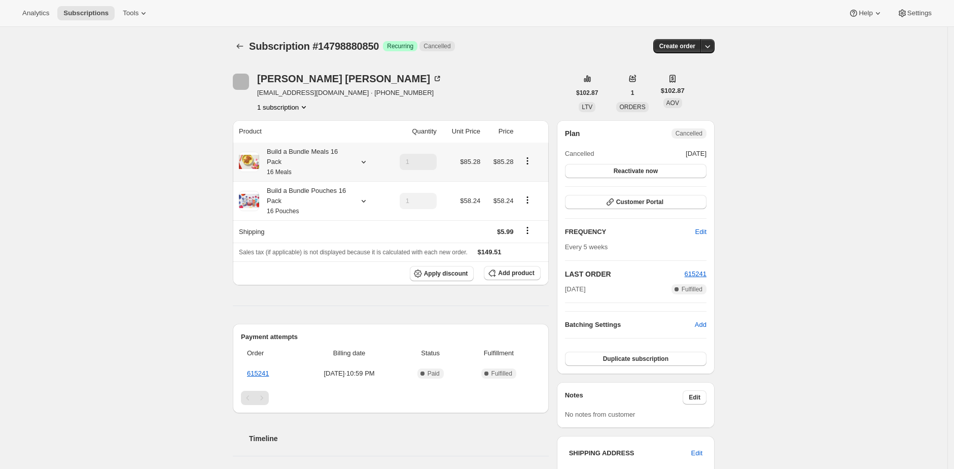
click at [321, 160] on div "Build a Bundle Meals 16 Pack 16 Meals" at bounding box center [304, 162] width 91 height 30
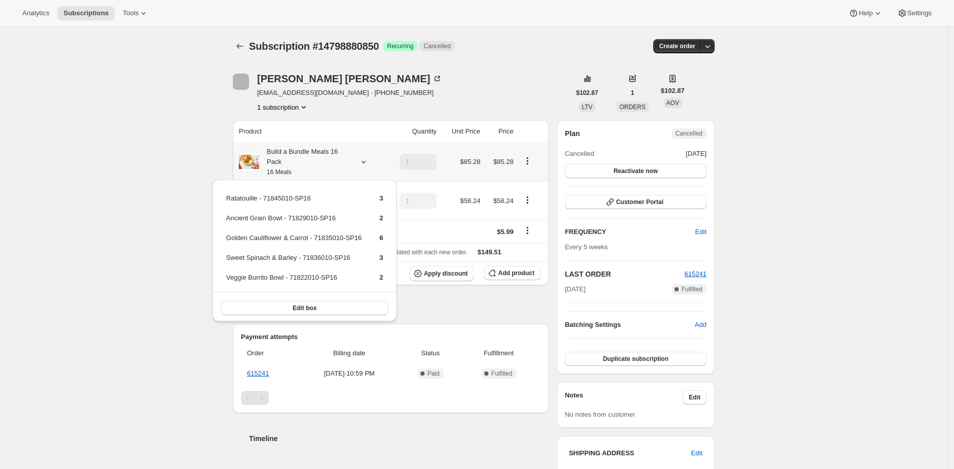
click at [321, 161] on div "Build a Bundle Meals 16 Pack 16 Meals" at bounding box center [304, 162] width 91 height 30
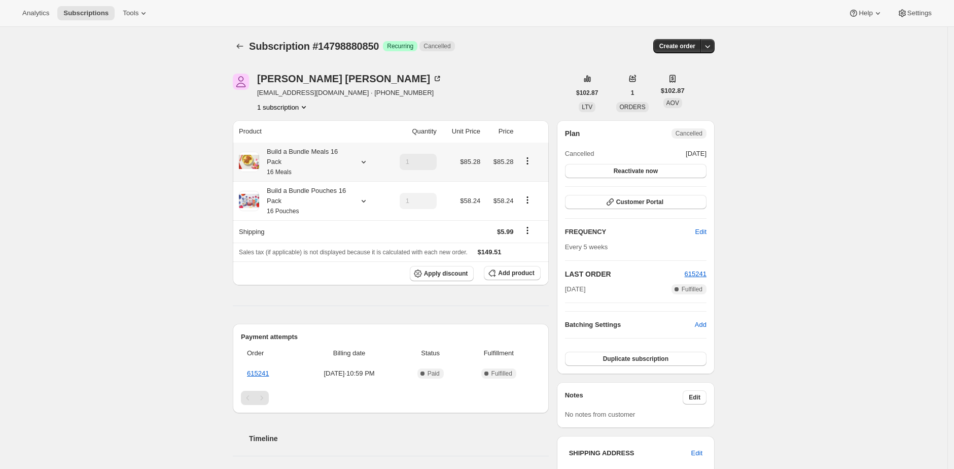
click at [321, 161] on div "Build a Bundle Meals 16 Pack 16 Meals" at bounding box center [304, 162] width 91 height 30
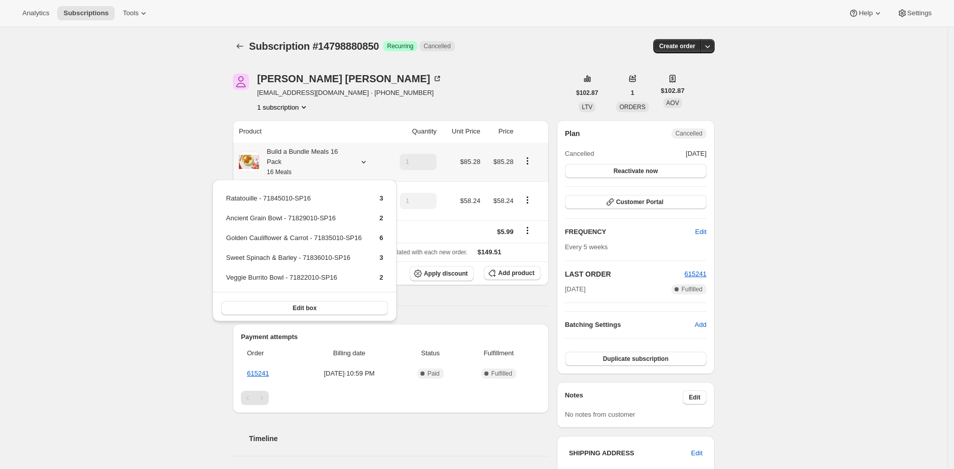
click at [321, 161] on div "Build a Bundle Meals 16 Pack 16 Meals" at bounding box center [304, 162] width 91 height 30
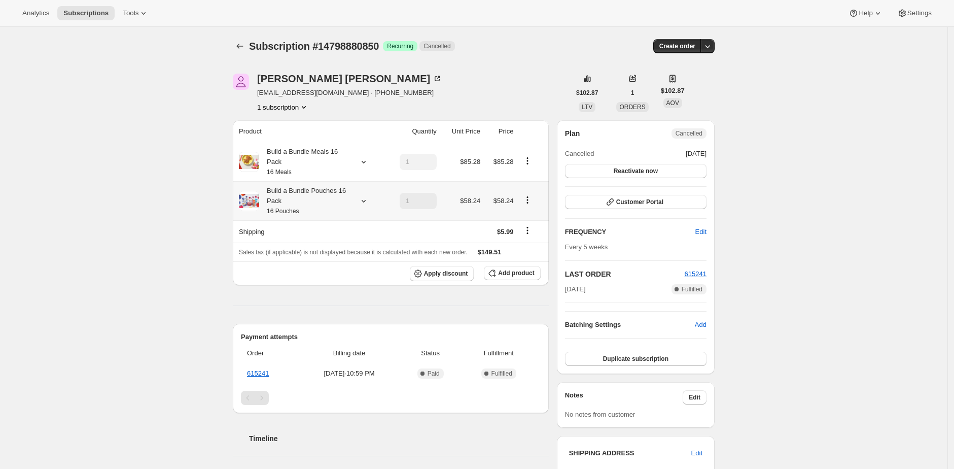
click at [329, 191] on div "Build a Bundle Pouches 16 Pack 16 Pouches" at bounding box center [304, 201] width 91 height 30
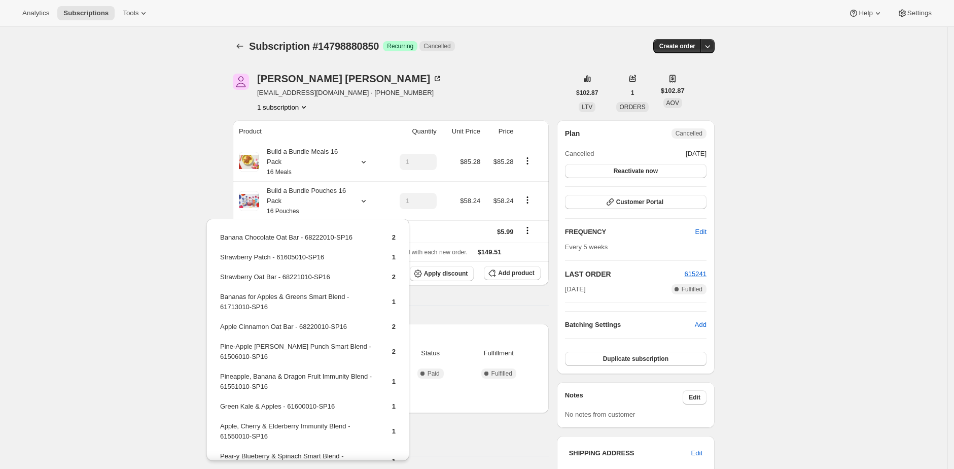
click at [166, 174] on div "Subscription #14798880850. This page is ready Subscription #14798880850 Success…" at bounding box center [474, 449] width 948 height 844
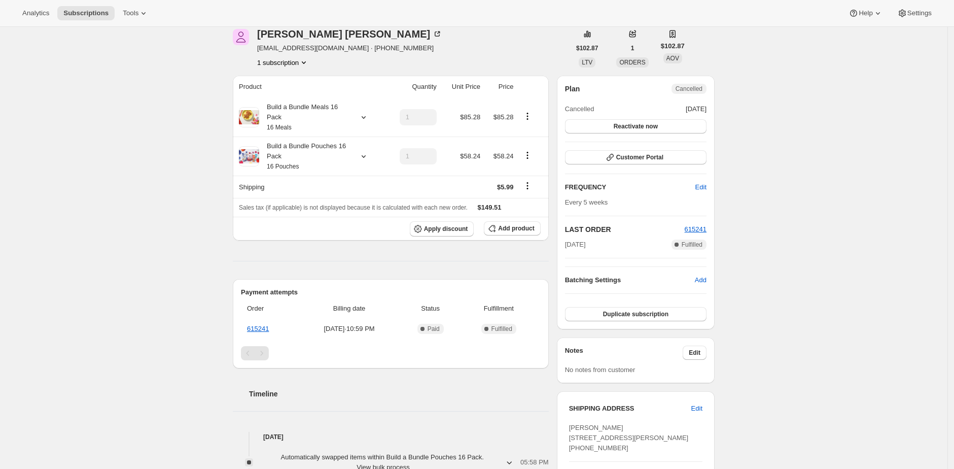
scroll to position [37, 0]
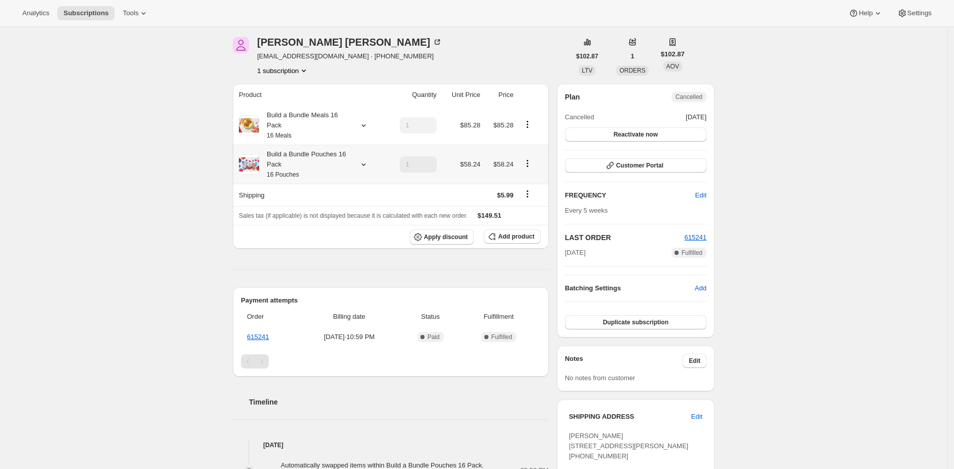
click at [347, 164] on div "Build a Bundle Pouches 16 Pack 16 Pouches" at bounding box center [304, 164] width 91 height 30
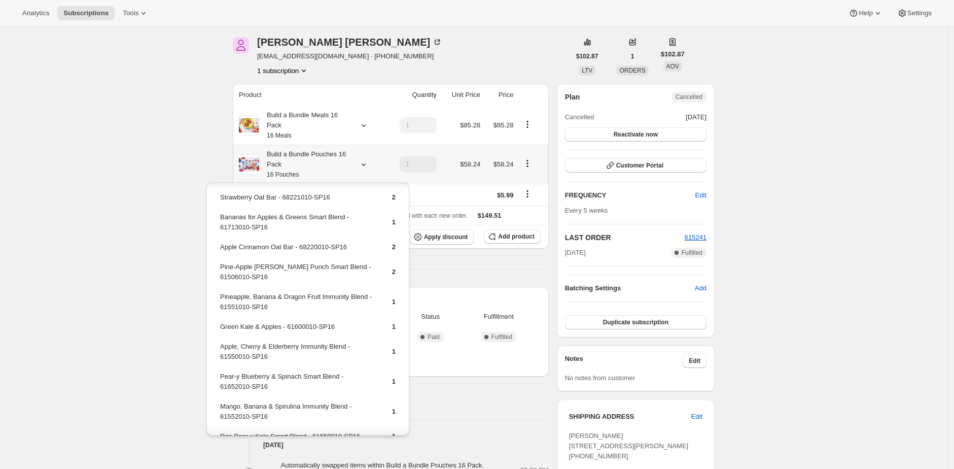
scroll to position [84, 0]
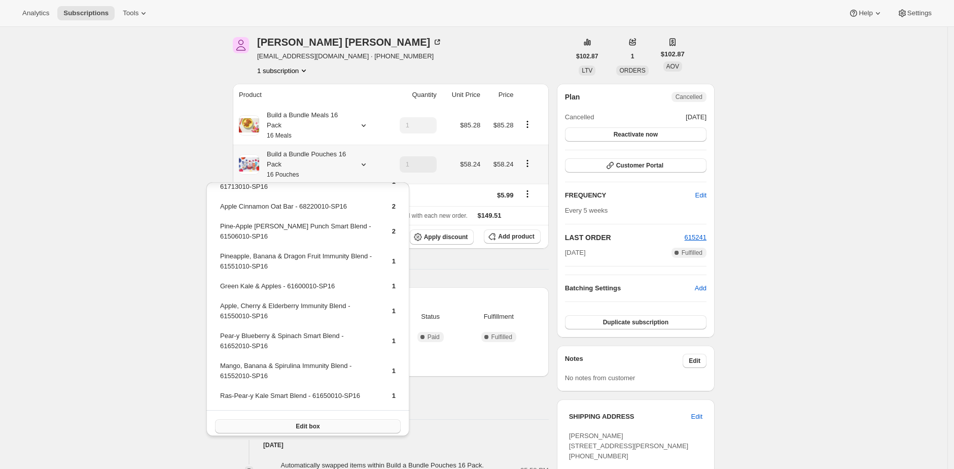
click at [331, 422] on button "Edit box" at bounding box center [308, 426] width 186 height 14
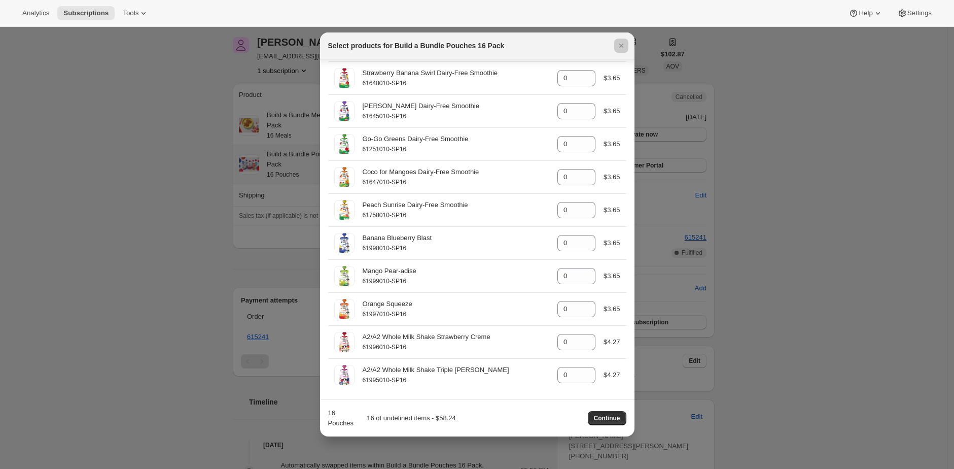
scroll to position [37, 0]
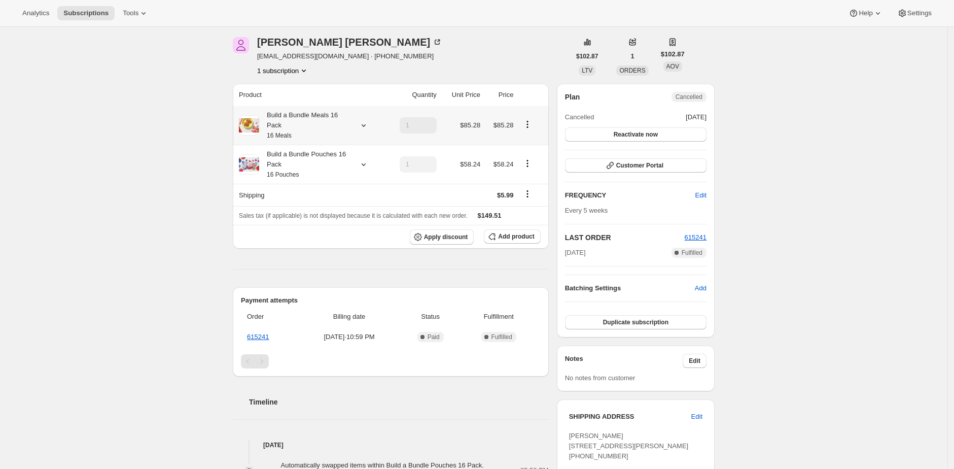
click at [347, 128] on div "Build a Bundle Meals 16 Pack 16 Meals" at bounding box center [304, 125] width 91 height 30
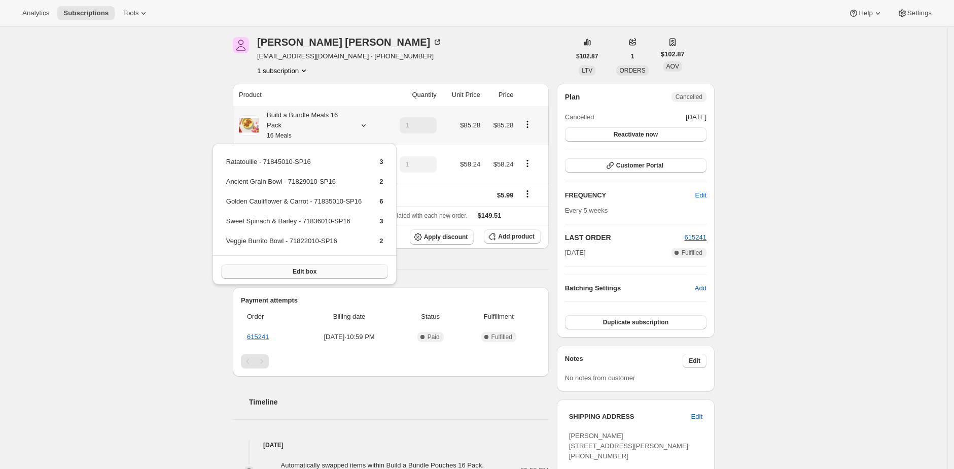
click at [363, 265] on button "Edit box" at bounding box center [304, 271] width 167 height 14
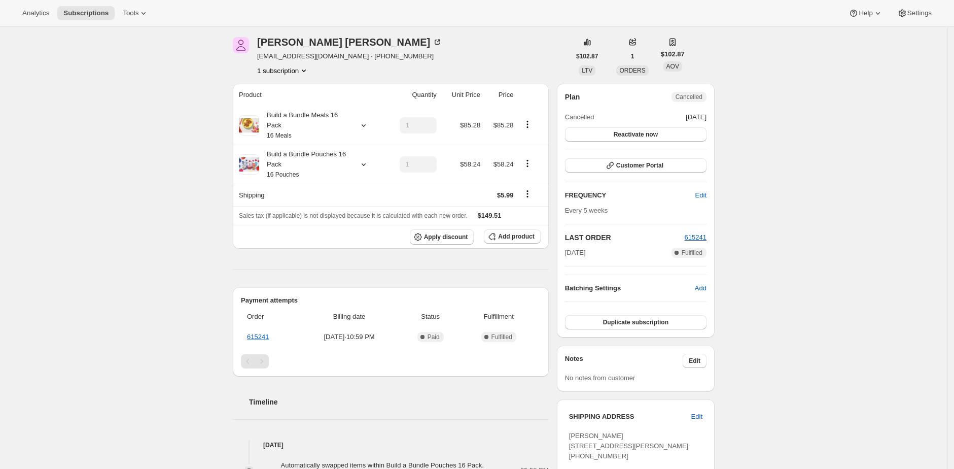
click at [149, 224] on div "Subscription #14798880850. This page is ready Subscription #14798880850 Success…" at bounding box center [474, 412] width 948 height 844
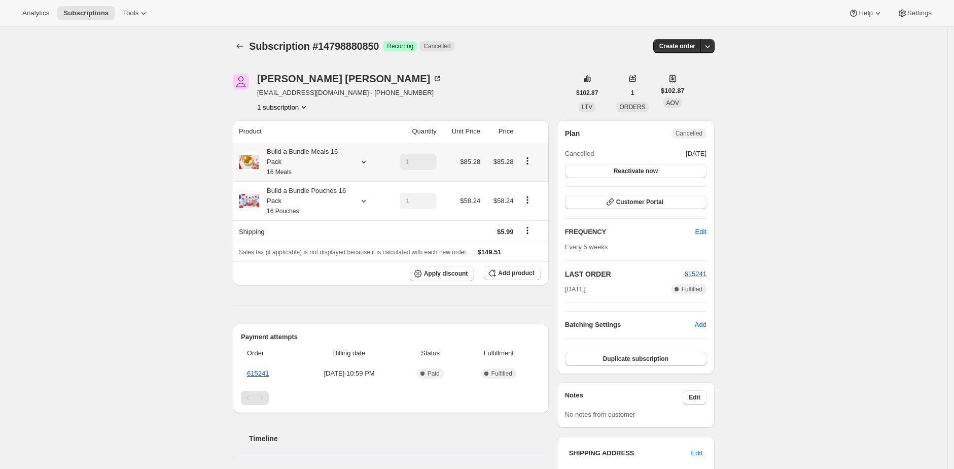
click at [326, 189] on div "Build a Bundle Pouches 16 Pack 16 Pouches" at bounding box center [304, 201] width 91 height 30
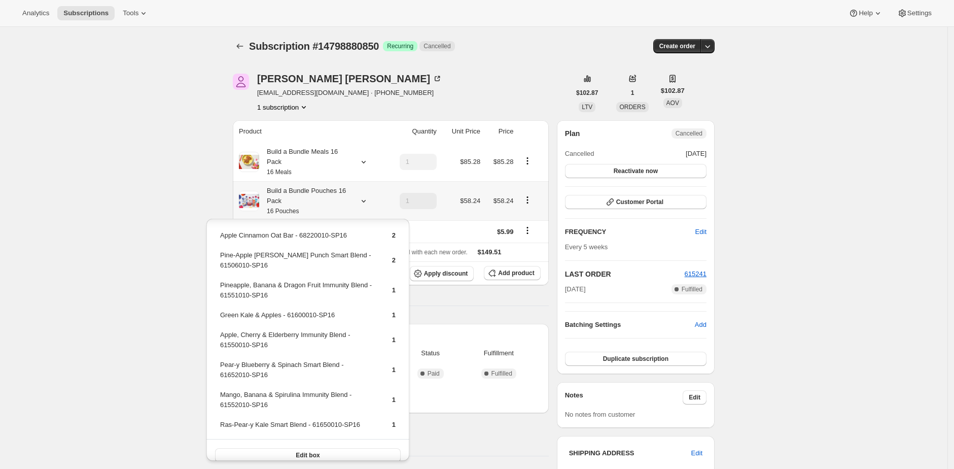
scroll to position [95, 0]
click at [346, 444] on button "Edit box" at bounding box center [308, 451] width 186 height 14
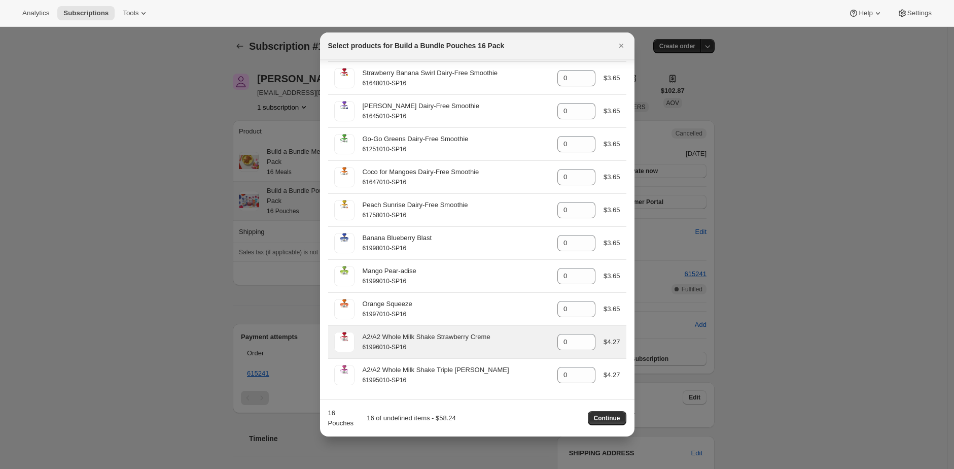
scroll to position [1693, 0]
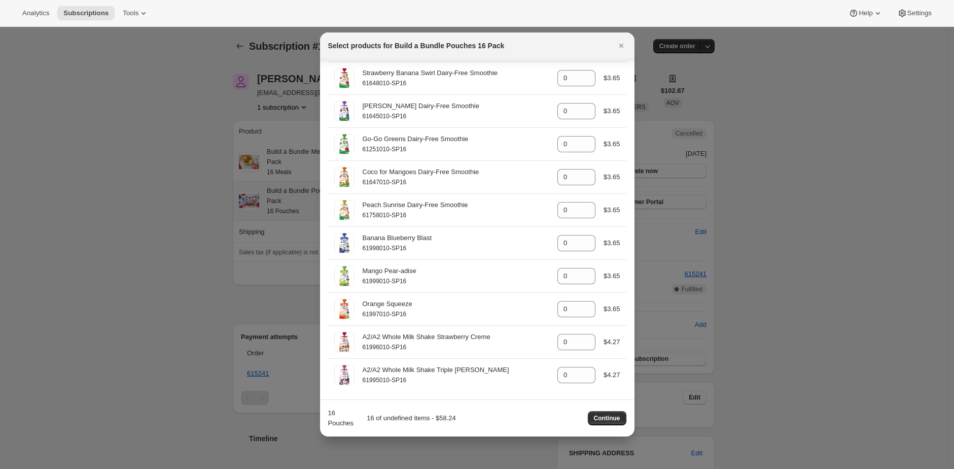
click at [249, 282] on div at bounding box center [477, 234] width 954 height 469
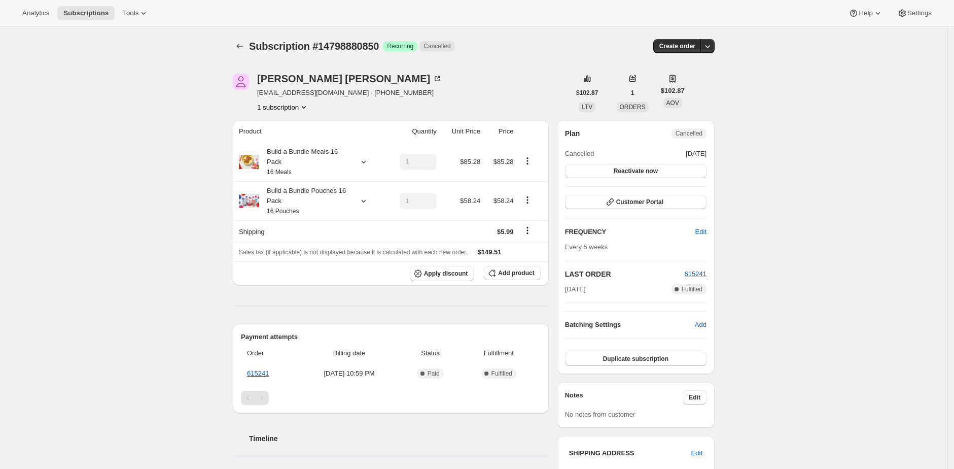
click at [153, 84] on div "Subscription #14798880850. This page is ready Subscription #14798880850 Success…" at bounding box center [474, 449] width 948 height 844
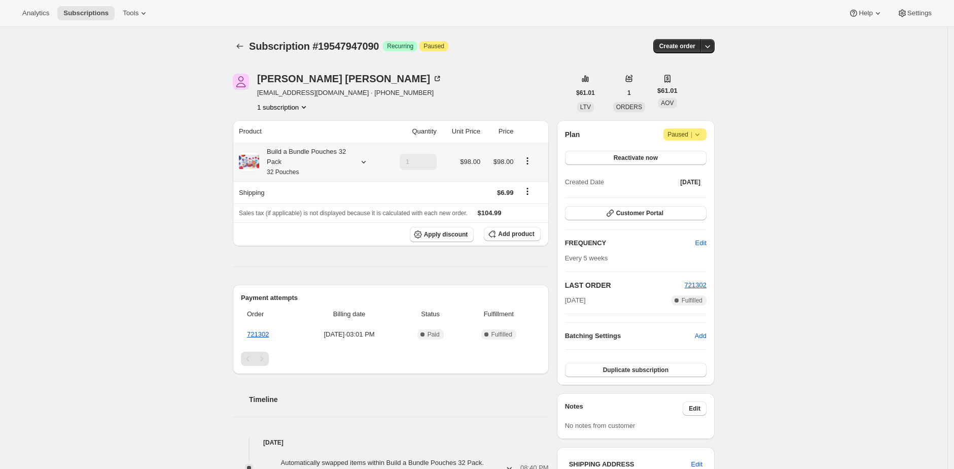
click at [318, 157] on div "Build a Bundle Pouches 32 Pack 32 Pouches" at bounding box center [304, 162] width 91 height 30
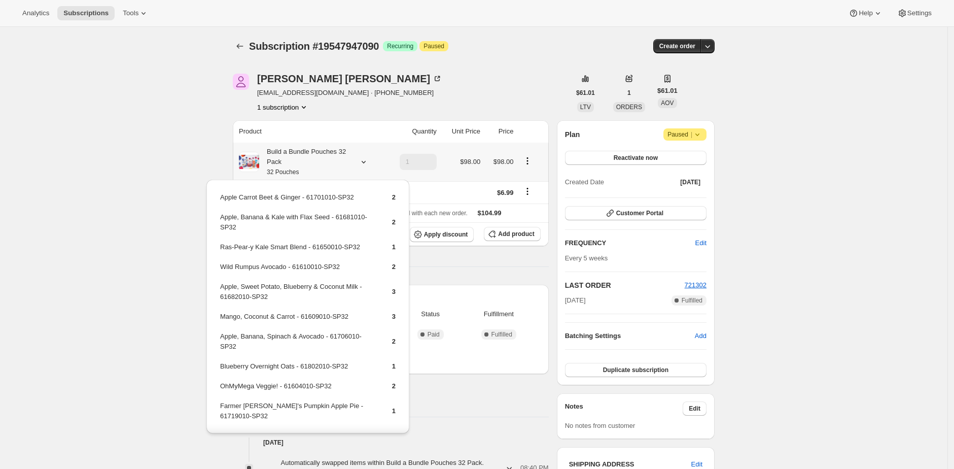
scroll to position [200, 0]
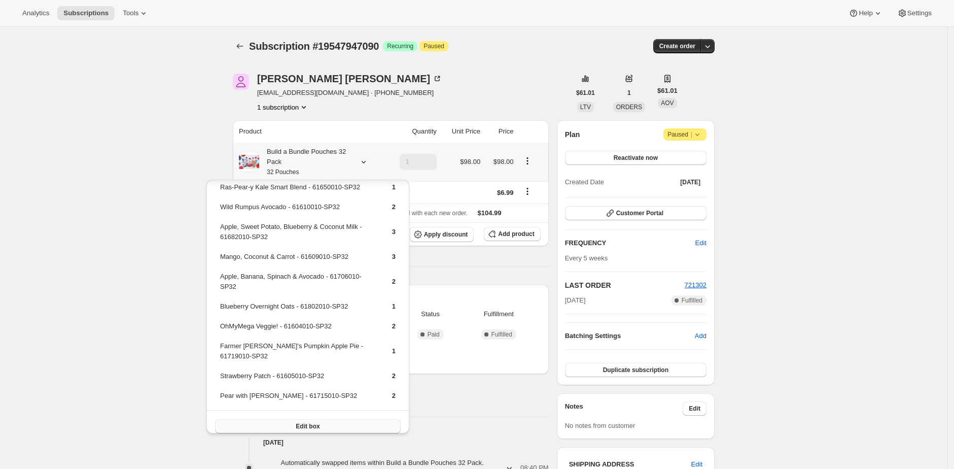
click at [345, 423] on button "Edit box" at bounding box center [308, 426] width 186 height 14
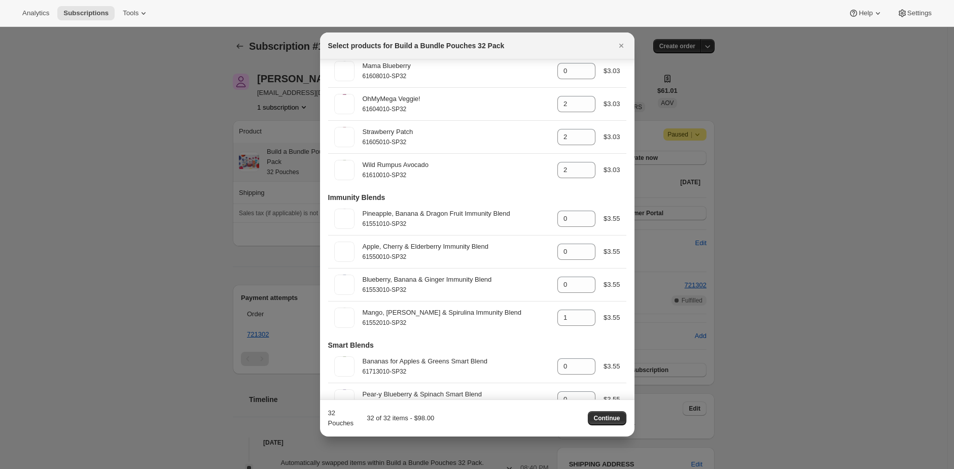
scroll to position [0, 0]
